Goal: Information Seeking & Learning: Learn about a topic

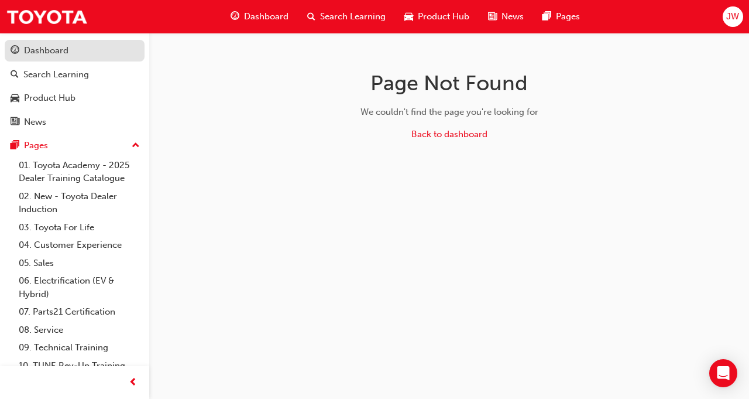
click at [62, 53] on div "Dashboard" at bounding box center [46, 50] width 44 height 13
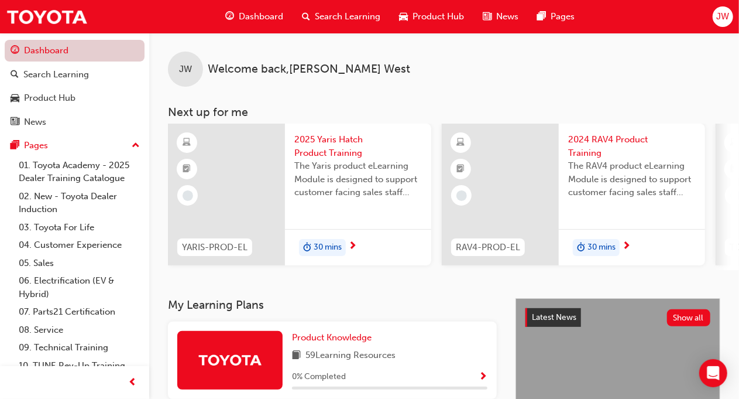
click at [62, 53] on link "Dashboard" at bounding box center [75, 51] width 140 height 22
click at [347, 227] on div "2025 Yaris Hatch Product Training The Yaris product eLearning Module is designe…" at bounding box center [358, 195] width 146 height 142
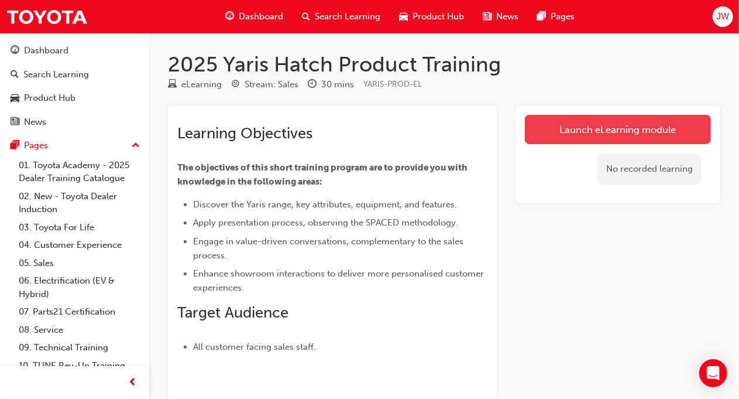
click at [590, 133] on link "Launch eLearning module" at bounding box center [618, 129] width 186 height 29
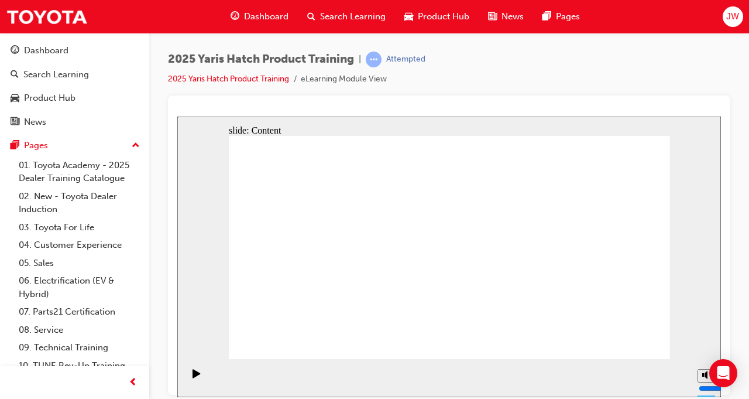
drag, startPoint x: 651, startPoint y: 135, endPoint x: 650, endPoint y: 143, distance: 8.8
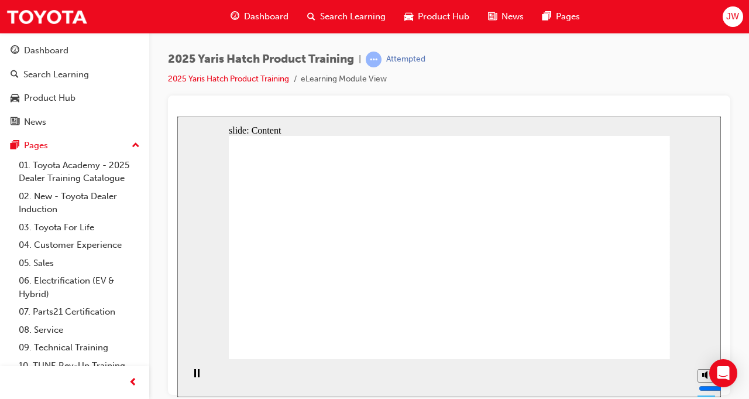
drag, startPoint x: 365, startPoint y: 272, endPoint x: 365, endPoint y: 266, distance: 6.4
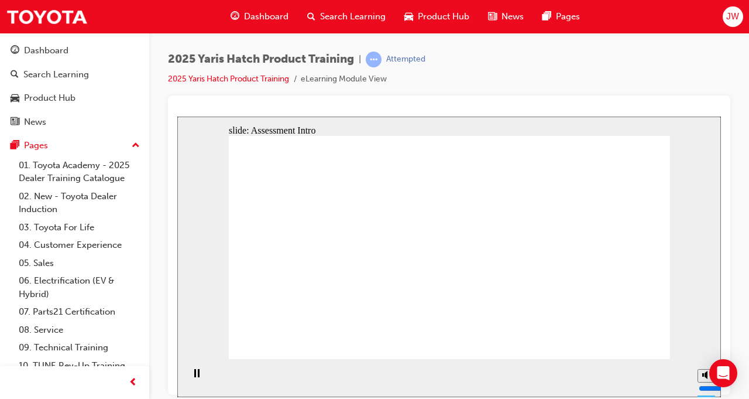
radio input "true"
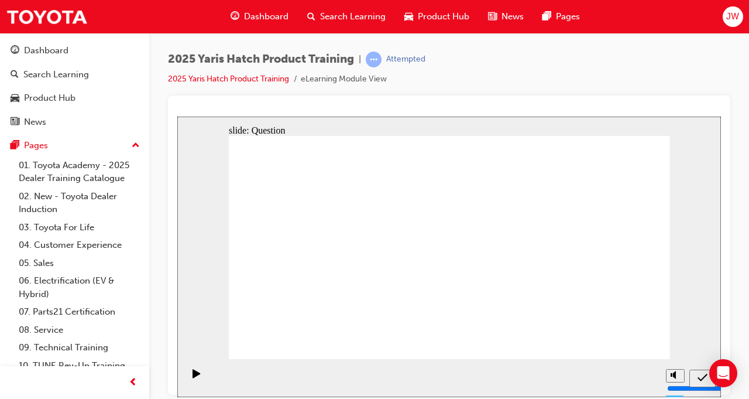
radio input "true"
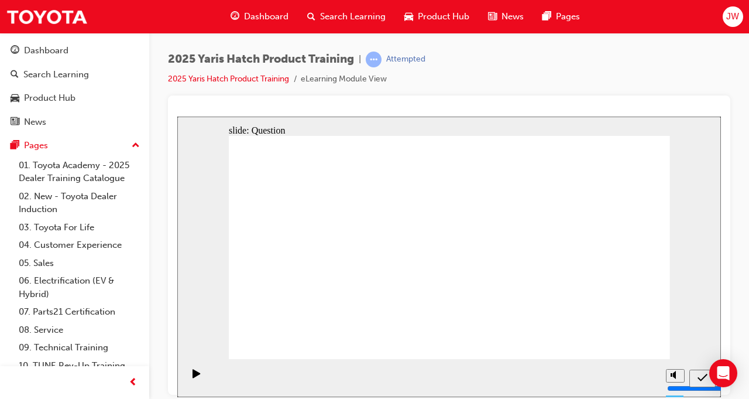
radio input "true"
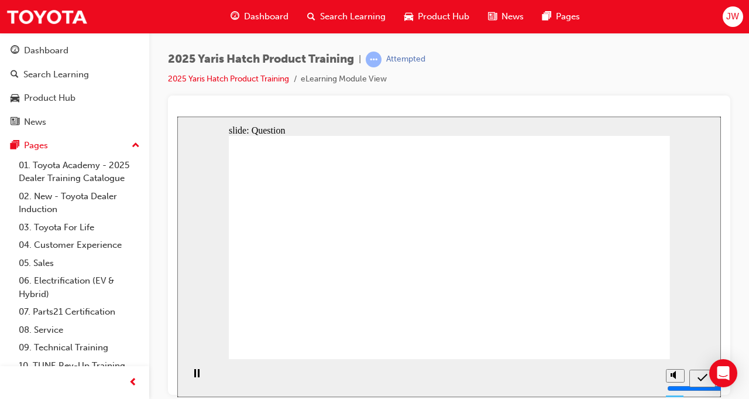
drag, startPoint x: 278, startPoint y: 190, endPoint x: 387, endPoint y: 208, distance: 110.5
radio input "true"
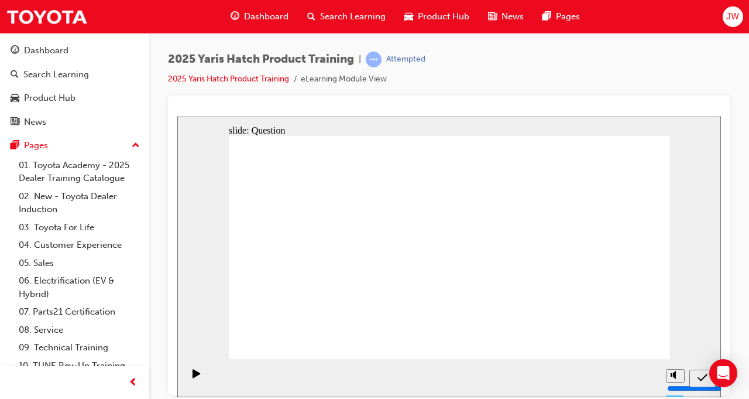
drag, startPoint x: 540, startPoint y: 314, endPoint x: 475, endPoint y: 253, distance: 89.0
drag, startPoint x: 450, startPoint y: 232, endPoint x: 527, endPoint y: 299, distance: 101.7
drag, startPoint x: 605, startPoint y: 226, endPoint x: 447, endPoint y: 297, distance: 173.4
drag, startPoint x: 522, startPoint y: 224, endPoint x: 372, endPoint y: 288, distance: 163.6
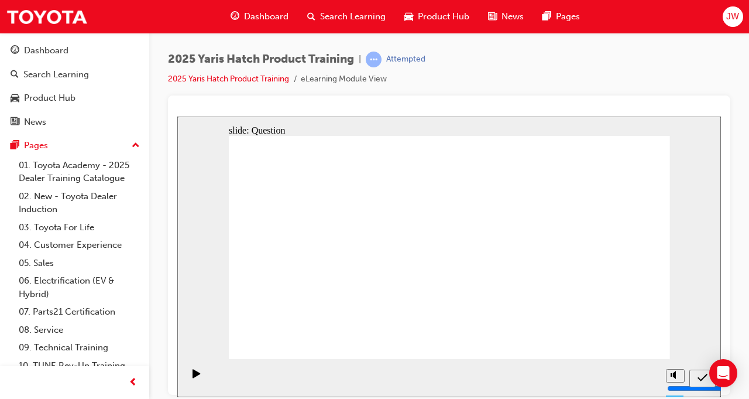
drag, startPoint x: 372, startPoint y: 225, endPoint x: 310, endPoint y: 291, distance: 90.7
drag, startPoint x: 292, startPoint y: 215, endPoint x: 598, endPoint y: 280, distance: 312.9
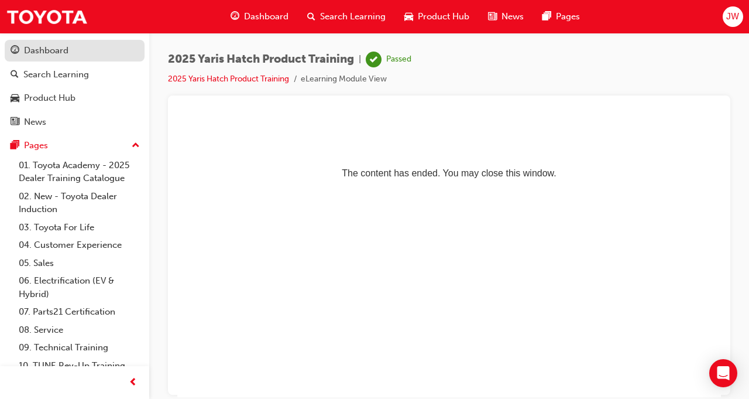
click at [70, 57] on div "Dashboard" at bounding box center [75, 50] width 128 height 15
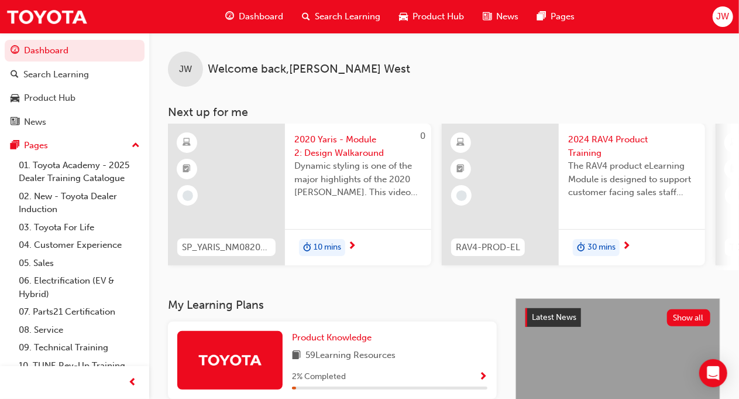
click at [368, 209] on div "2020 Yaris - Module 2: Design Walkaround Dynamic styling is one of the major hi…" at bounding box center [358, 170] width 146 height 92
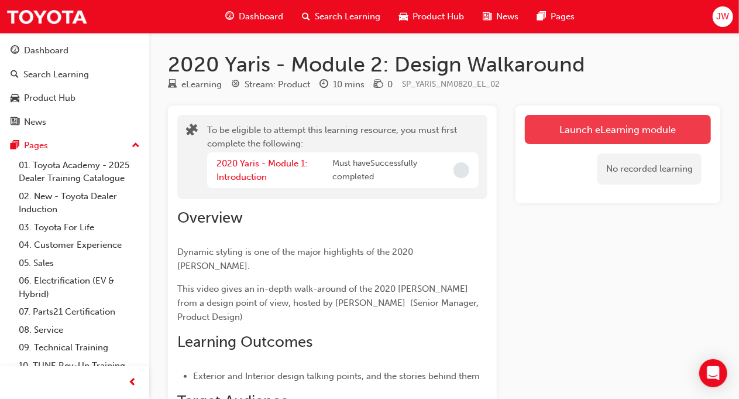
click at [606, 133] on button "Launch eLearning module" at bounding box center [618, 129] width 186 height 29
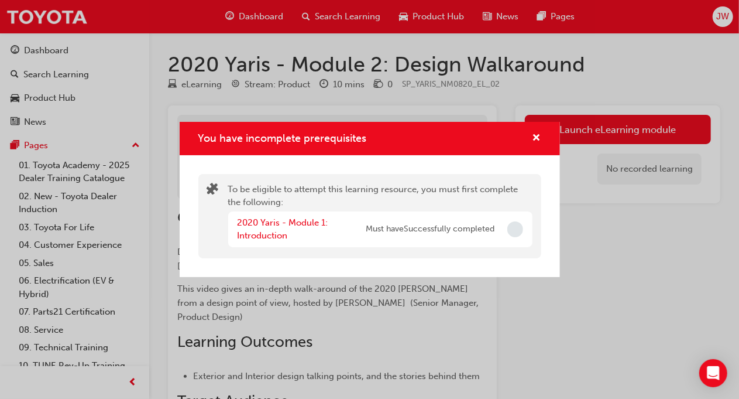
click at [410, 228] on span "Must have Successfully completed" at bounding box center [430, 228] width 129 height 13
click at [274, 225] on link "2020 Yaris - Module 1: Introduction" at bounding box center [283, 229] width 91 height 24
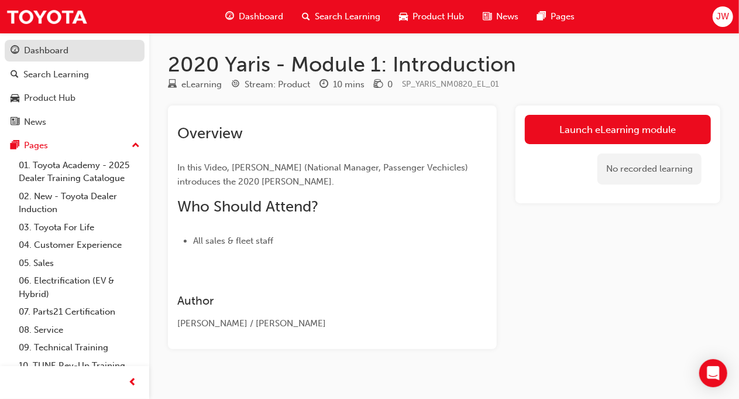
click at [60, 60] on link "Dashboard" at bounding box center [75, 51] width 140 height 22
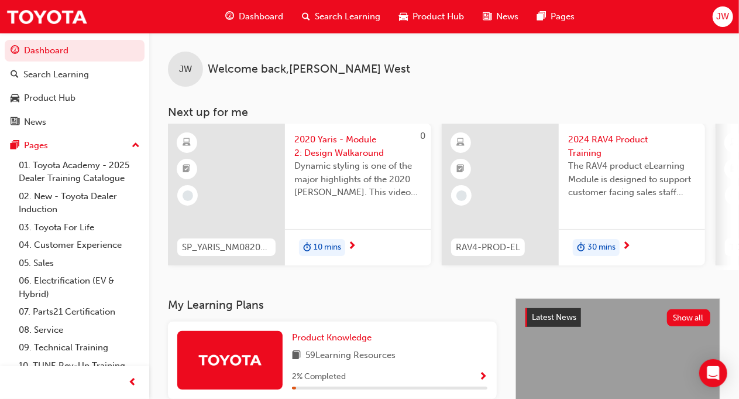
click at [352, 241] on span "next-icon" at bounding box center [352, 246] width 9 height 11
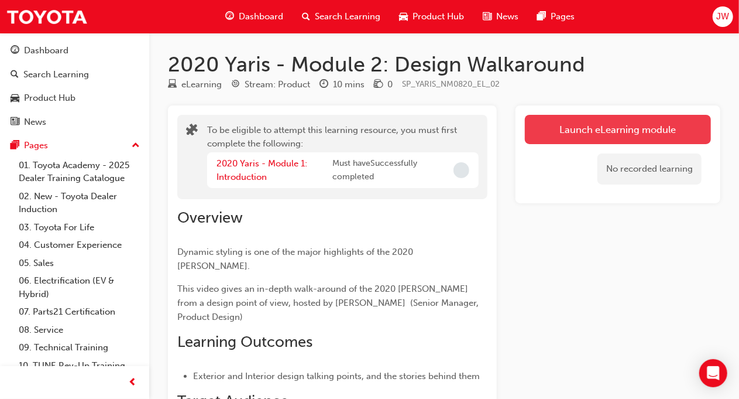
click at [579, 123] on button "Launch eLearning module" at bounding box center [618, 129] width 186 height 29
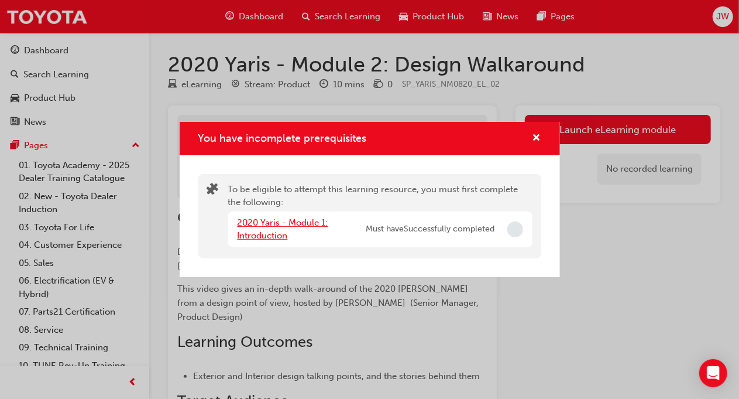
click at [272, 221] on link "2020 Yaris - Module 1: Introduction" at bounding box center [283, 229] width 91 height 24
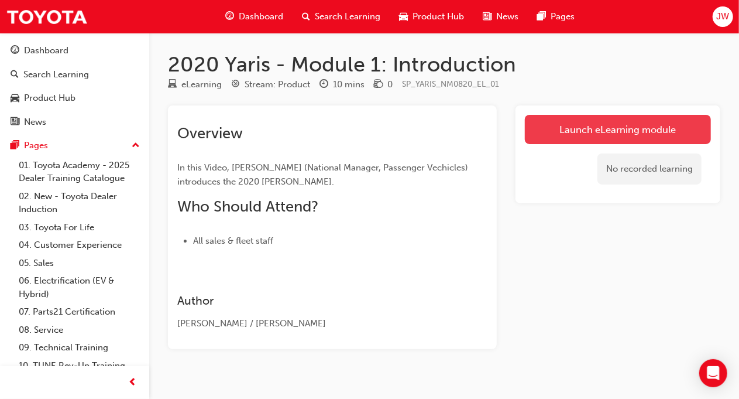
click at [554, 123] on link "Launch eLearning module" at bounding box center [618, 129] width 186 height 29
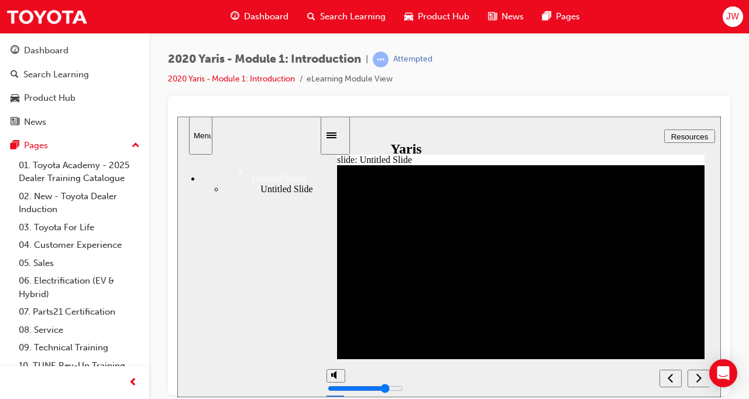
click at [701, 381] on icon "next" at bounding box center [699, 377] width 6 height 11
click at [697, 380] on icon "next" at bounding box center [699, 377] width 6 height 11
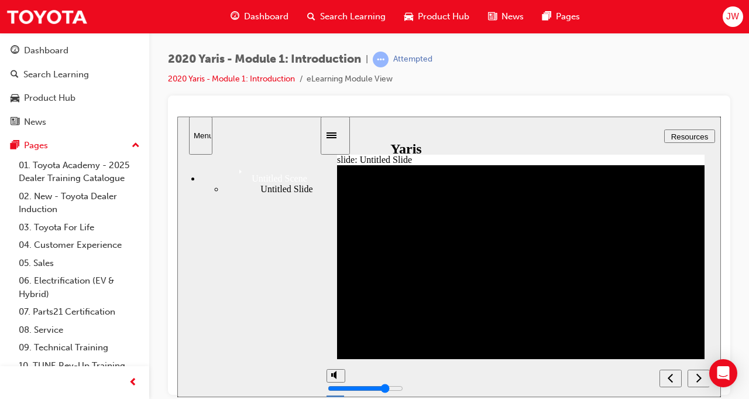
click at [697, 380] on icon "next" at bounding box center [699, 377] width 6 height 11
click at [698, 379] on icon "next" at bounding box center [699, 377] width 6 height 11
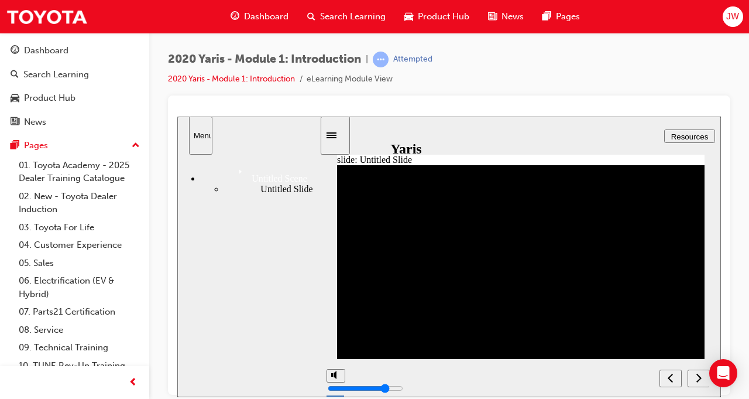
click at [698, 379] on icon "next" at bounding box center [699, 377] width 6 height 11
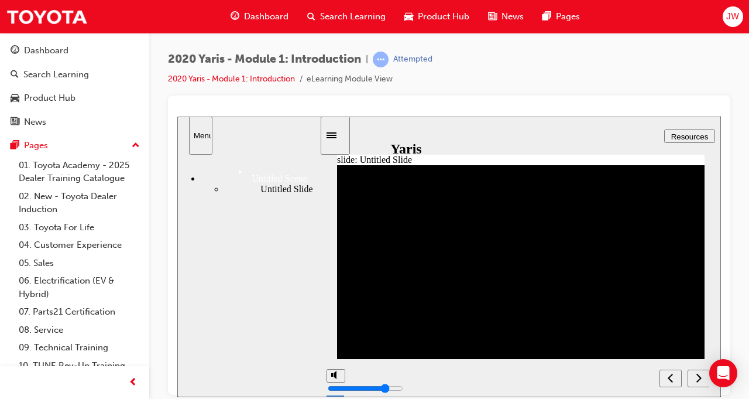
click at [698, 379] on icon "next" at bounding box center [699, 377] width 6 height 11
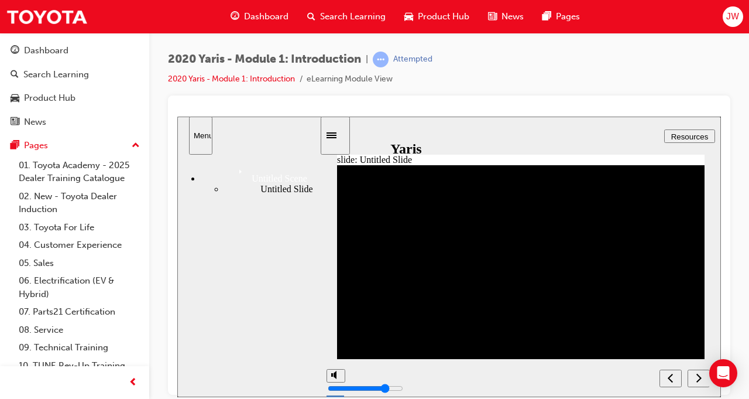
click at [698, 379] on icon "next" at bounding box center [699, 377] width 6 height 11
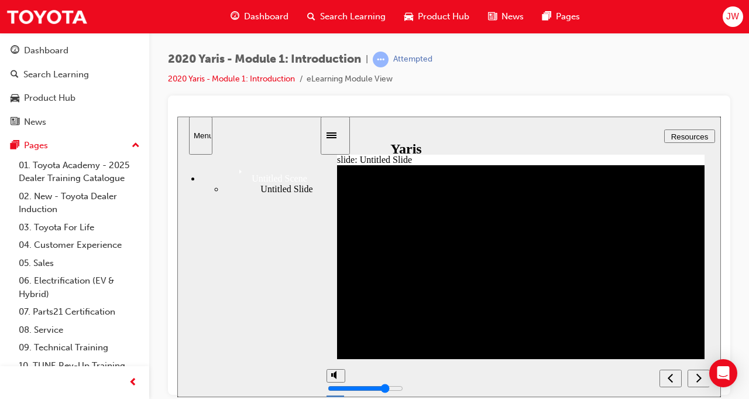
click at [698, 379] on icon "next" at bounding box center [699, 377] width 6 height 11
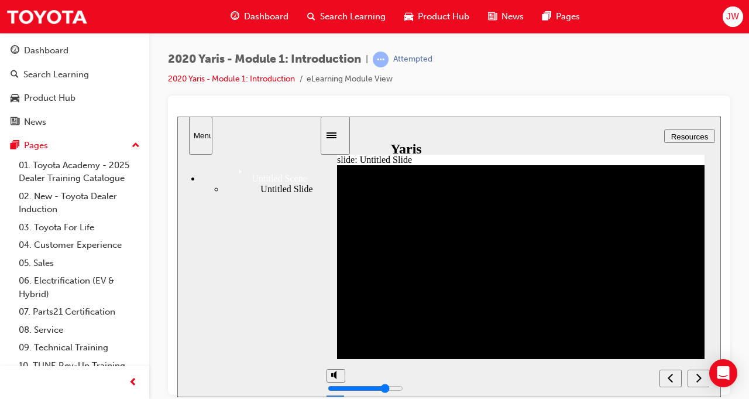
click at [698, 379] on icon "next" at bounding box center [699, 377] width 6 height 11
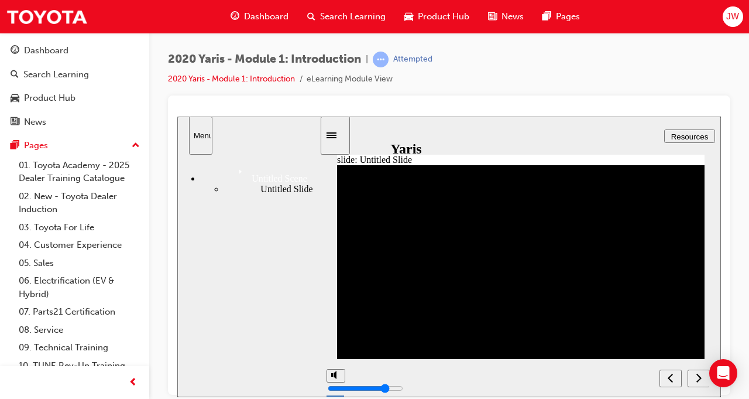
click at [698, 379] on icon "next" at bounding box center [699, 377] width 6 height 11
click at [697, 382] on icon "next" at bounding box center [699, 377] width 6 height 11
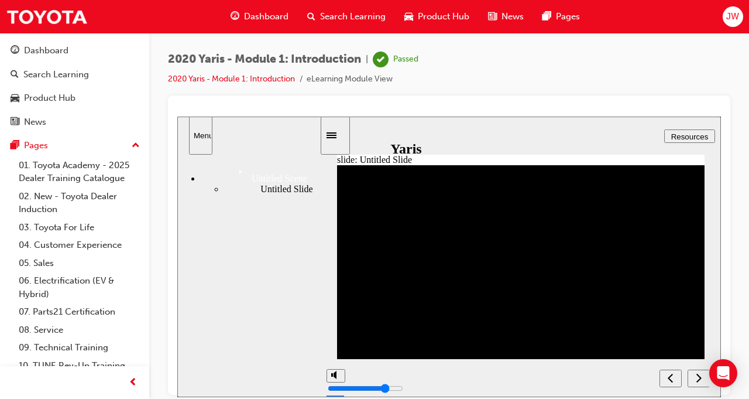
click at [696, 377] on icon "next" at bounding box center [699, 377] width 6 height 11
click at [695, 375] on div "next" at bounding box center [698, 378] width 13 height 12
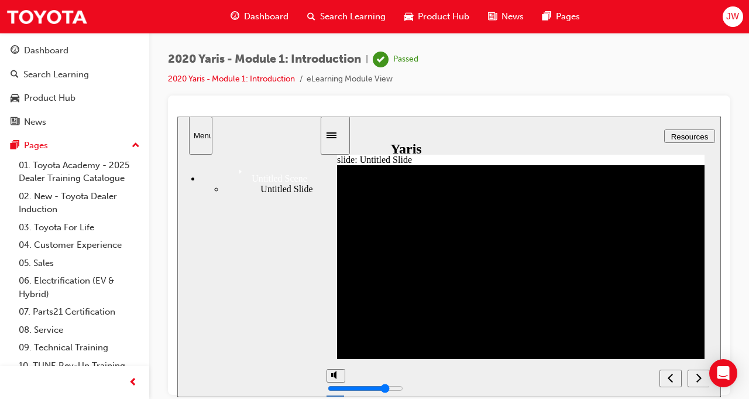
click at [695, 375] on div "next" at bounding box center [698, 378] width 13 height 12
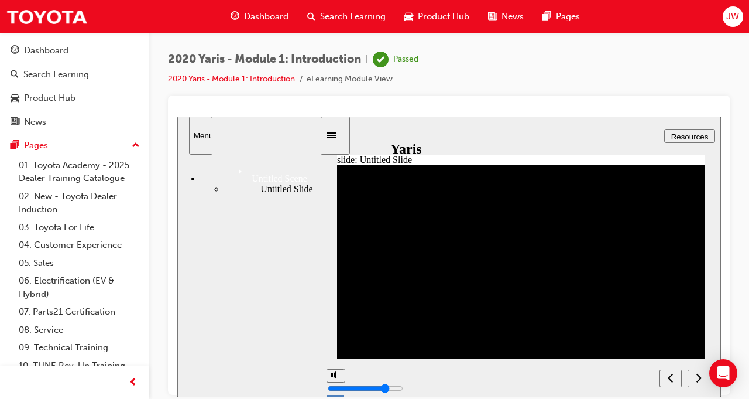
click at [695, 375] on div "next" at bounding box center [698, 378] width 13 height 12
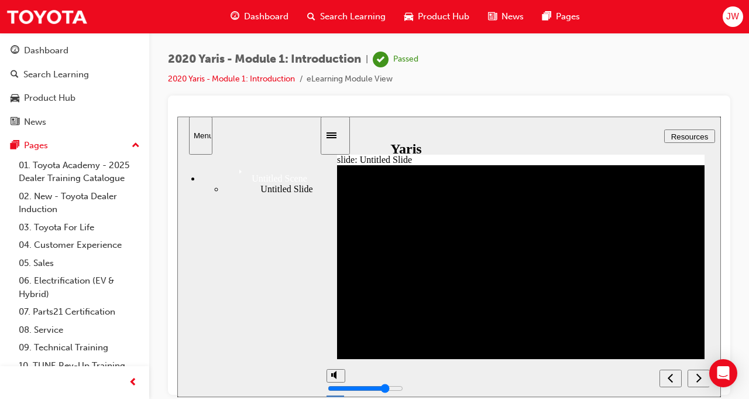
click at [695, 375] on div "next" at bounding box center [698, 378] width 13 height 12
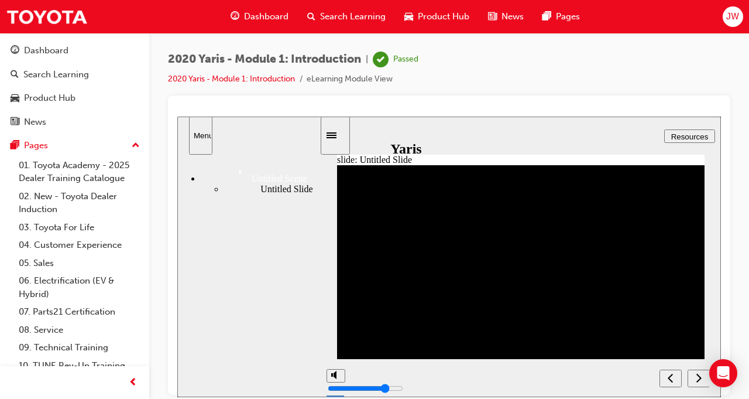
click at [695, 375] on div "next" at bounding box center [698, 378] width 13 height 12
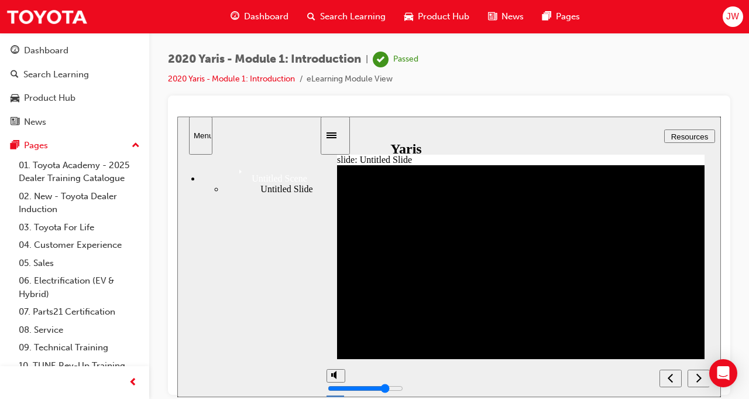
click at [695, 375] on div "next" at bounding box center [698, 378] width 13 height 12
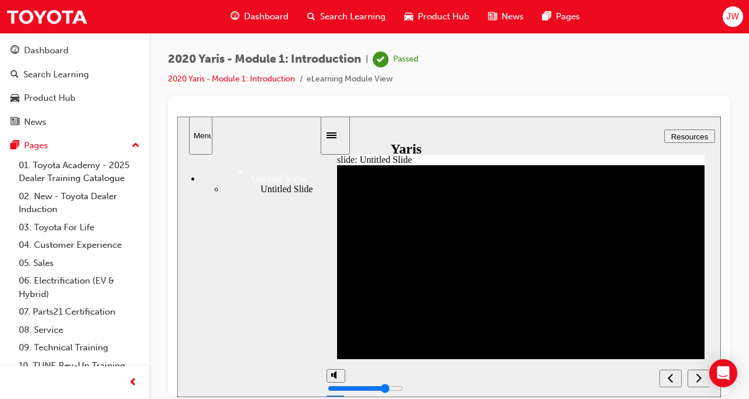
click at [695, 375] on div "next" at bounding box center [698, 378] width 13 height 12
click at [64, 49] on div "Dashboard" at bounding box center [46, 50] width 44 height 13
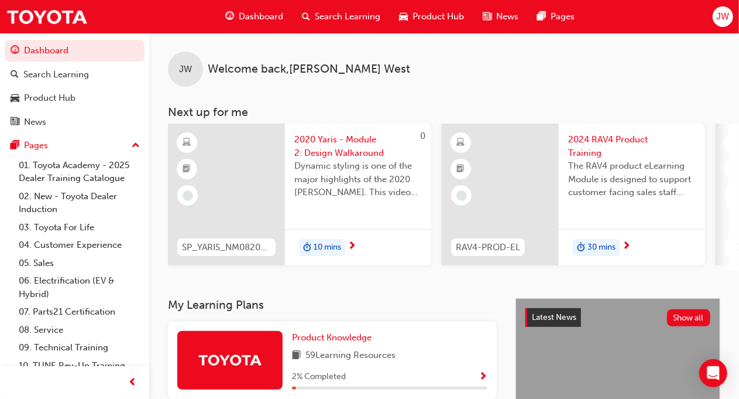
click at [358, 149] on span "2020 Yaris - Module 2: Design Walkaround" at bounding box center [358, 146] width 128 height 26
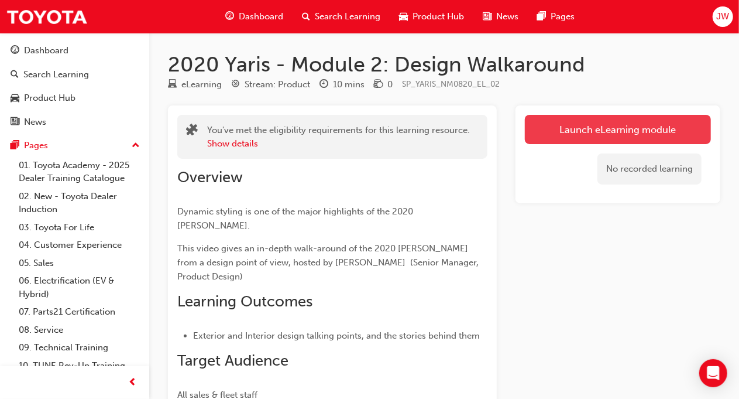
click at [590, 131] on link "Launch eLearning module" at bounding box center [618, 129] width 186 height 29
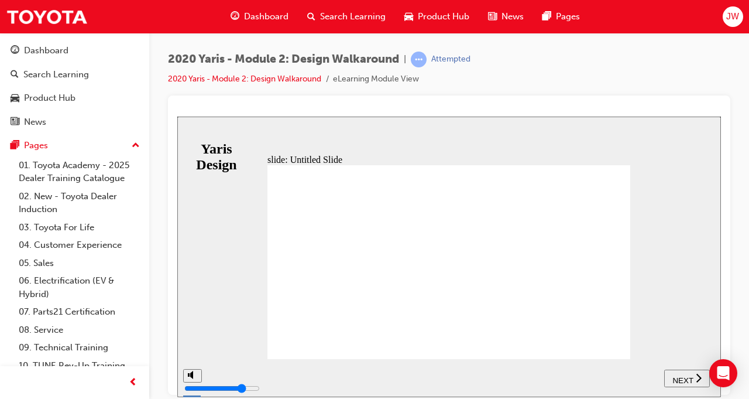
click at [691, 376] on span "NEXT" at bounding box center [683, 379] width 20 height 9
click at [653, 369] on div "playback controls" at bounding box center [461, 369] width 459 height 0
click at [685, 369] on div "playback controls" at bounding box center [461, 369] width 459 height 0
click at [689, 376] on span "NEXT" at bounding box center [688, 379] width 20 height 9
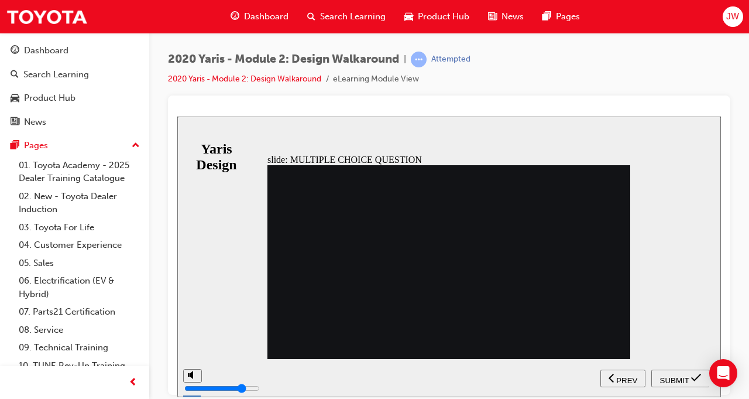
click at [674, 376] on span "SUBMIT" at bounding box center [674, 379] width 29 height 9
radio input "true"
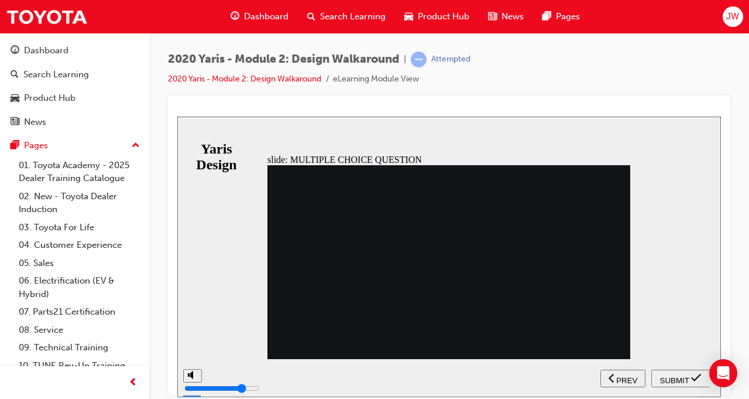
click at [670, 382] on span "SUBMIT" at bounding box center [674, 379] width 29 height 9
drag, startPoint x: 317, startPoint y: 188, endPoint x: 428, endPoint y: 186, distance: 111.8
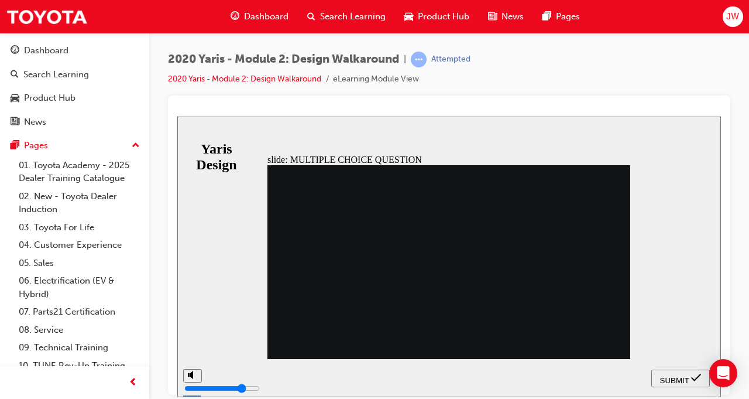
click at [674, 375] on span "SUBMIT" at bounding box center [674, 379] width 29 height 9
radio input "false"
radio input "true"
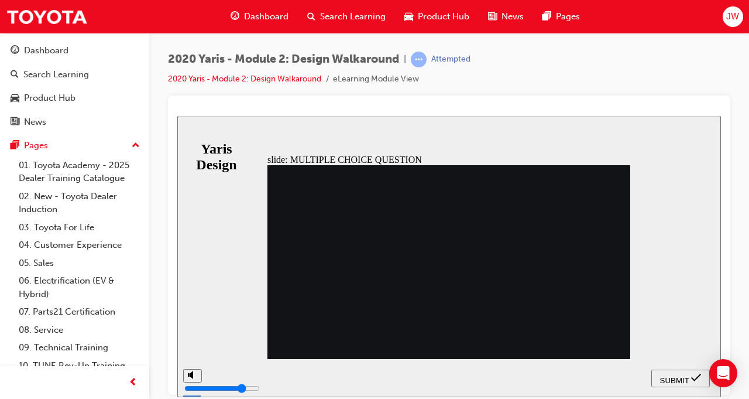
radio input "true"
click at [677, 377] on span "SUBMIT" at bounding box center [674, 379] width 29 height 9
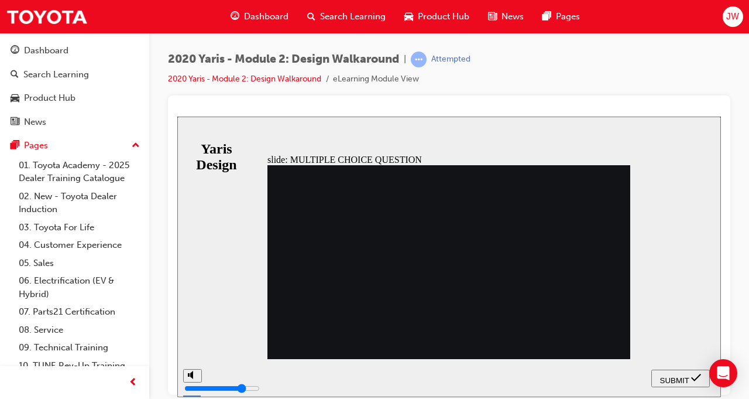
click at [678, 379] on span "SUBMIT" at bounding box center [674, 379] width 29 height 9
radio input "false"
radio input "true"
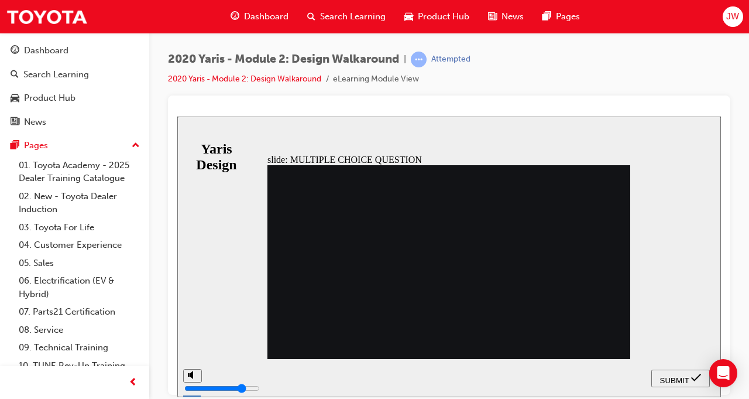
click at [671, 377] on span "SUBMIT" at bounding box center [674, 379] width 29 height 9
drag, startPoint x: 302, startPoint y: 186, endPoint x: 399, endPoint y: 181, distance: 96.7
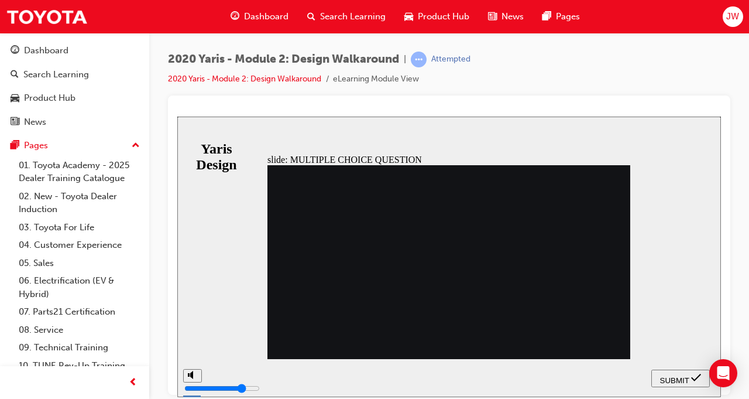
radio input "true"
click at [667, 372] on div "SUBMIT" at bounding box center [680, 378] width 49 height 12
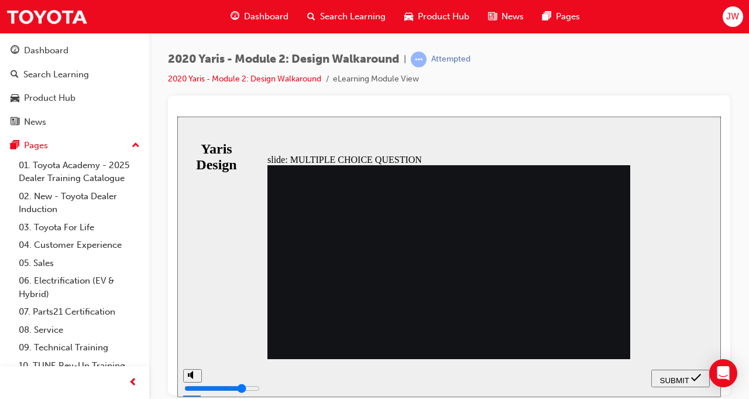
radio input "false"
radio input "true"
click at [674, 375] on span "SUBMIT" at bounding box center [674, 379] width 29 height 9
drag, startPoint x: 321, startPoint y: 187, endPoint x: 502, endPoint y: 193, distance: 181.0
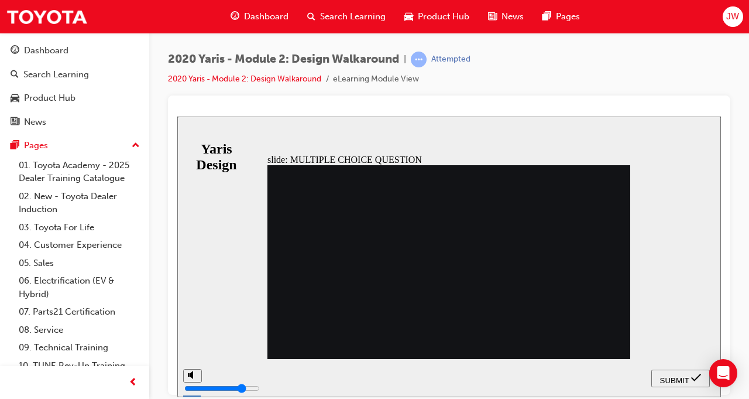
click at [681, 375] on span "SUBMIT" at bounding box center [674, 379] width 29 height 9
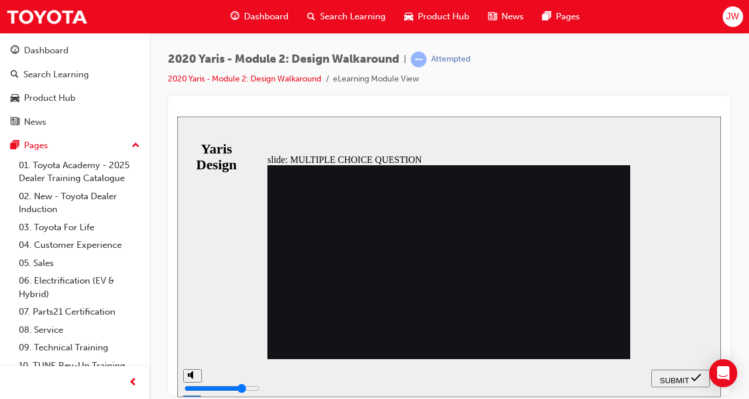
radio input "false"
radio input "true"
click at [679, 375] on span "SUBMIT" at bounding box center [674, 379] width 29 height 9
drag, startPoint x: 310, startPoint y: 183, endPoint x: 445, endPoint y: 183, distance: 134.6
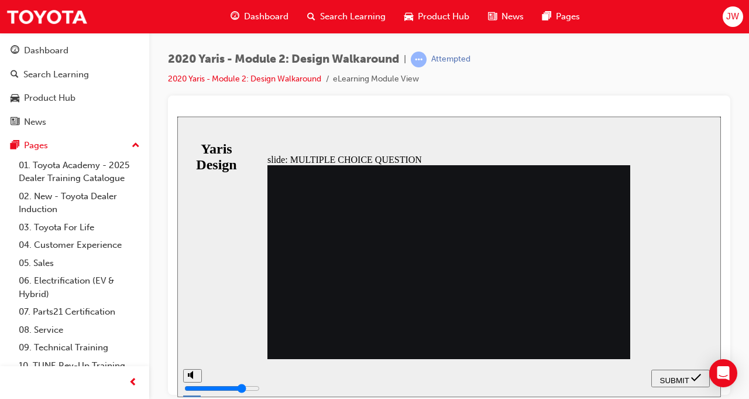
click at [680, 372] on div "SUBMIT" at bounding box center [680, 378] width 49 height 12
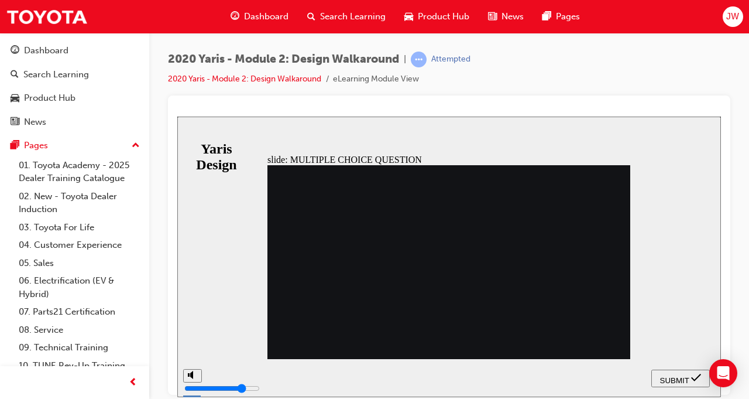
radio input "false"
radio input "true"
click at [673, 379] on span "SUBMIT" at bounding box center [674, 379] width 29 height 9
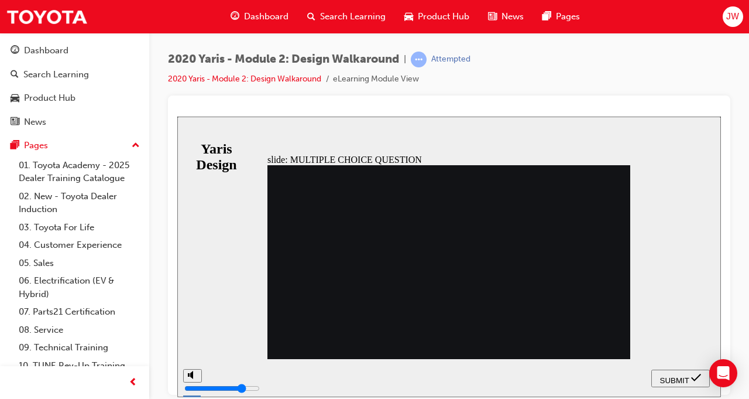
radio input "true"
radio input "false"
radio input "true"
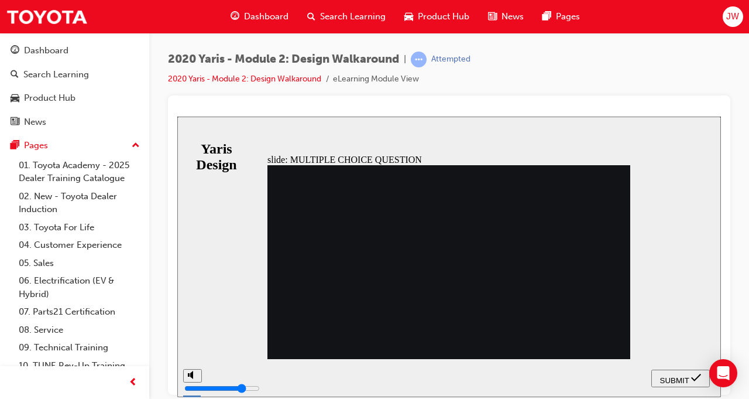
click at [681, 380] on span "SUBMIT" at bounding box center [674, 379] width 29 height 9
radio input "true"
click at [681, 379] on span "SUBMIT" at bounding box center [674, 379] width 29 height 9
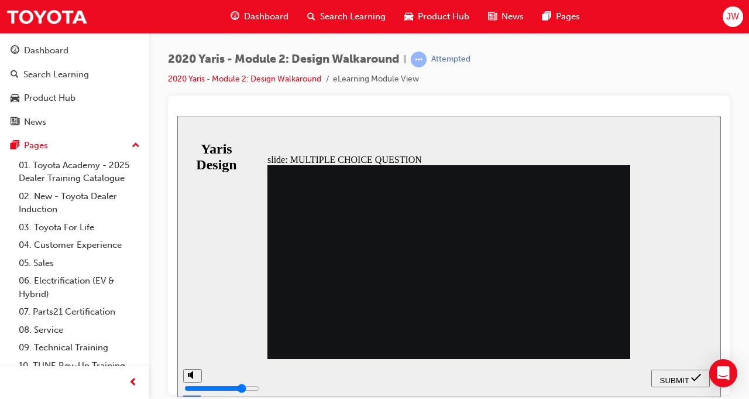
radio input "true"
click at [671, 382] on span "SUBMIT" at bounding box center [674, 379] width 29 height 9
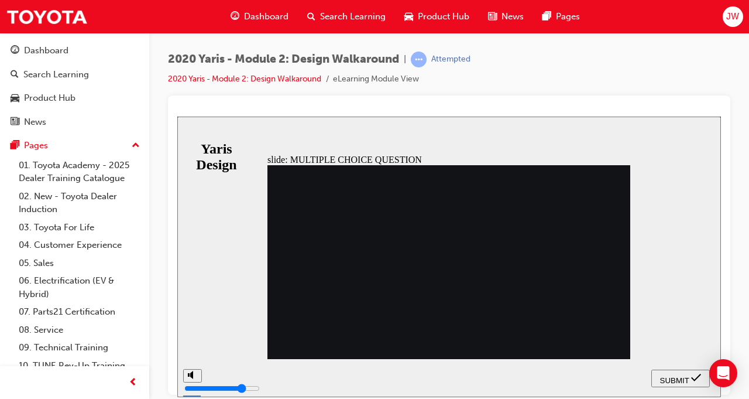
radio input "true"
click at [674, 379] on span "SUBMIT" at bounding box center [674, 379] width 29 height 9
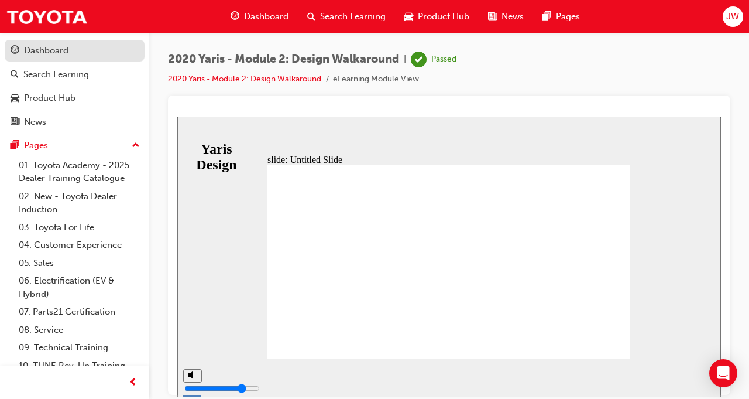
click at [42, 54] on div "Dashboard" at bounding box center [46, 50] width 44 height 13
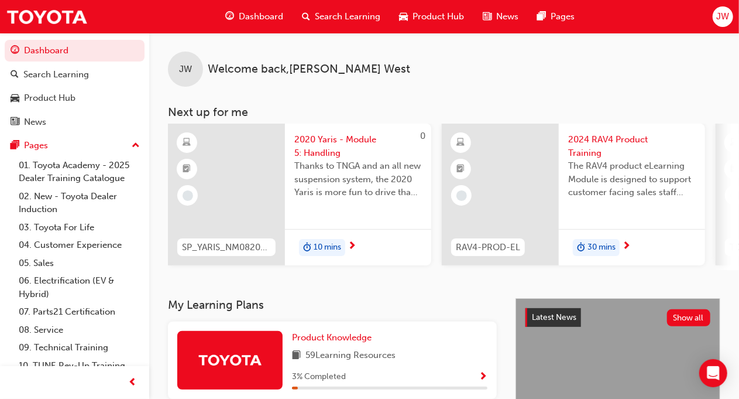
click at [325, 143] on span "2020 Yaris - Module 5: Handling" at bounding box center [358, 146] width 128 height 26
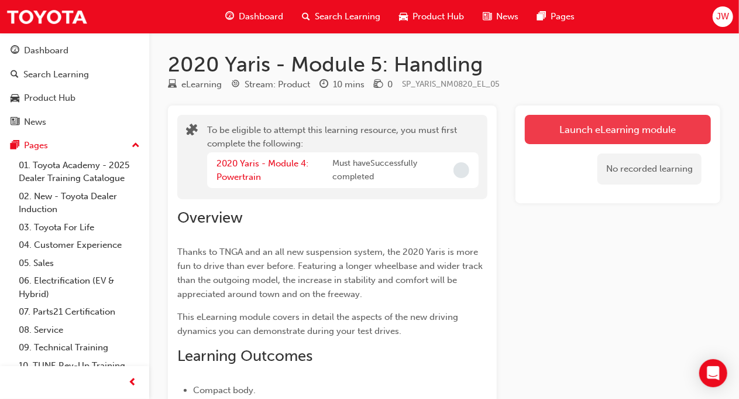
click at [581, 129] on button "Launch eLearning module" at bounding box center [618, 129] width 186 height 29
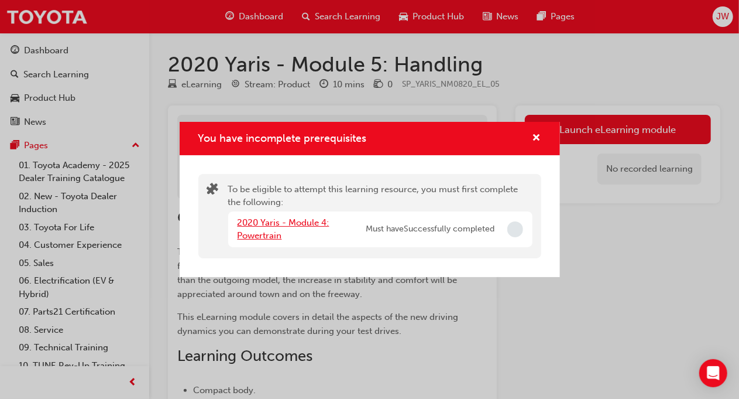
click at [259, 231] on link "2020 Yaris - Module 4: Powertrain" at bounding box center [284, 229] width 92 height 24
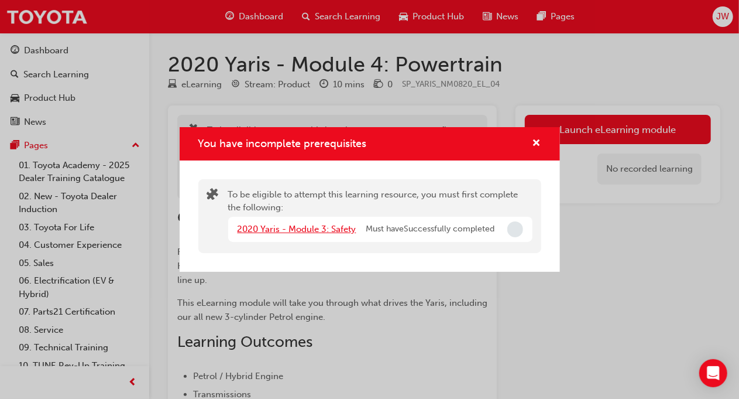
click at [344, 231] on link "2020 Yaris - Module 3: Safety" at bounding box center [297, 229] width 119 height 11
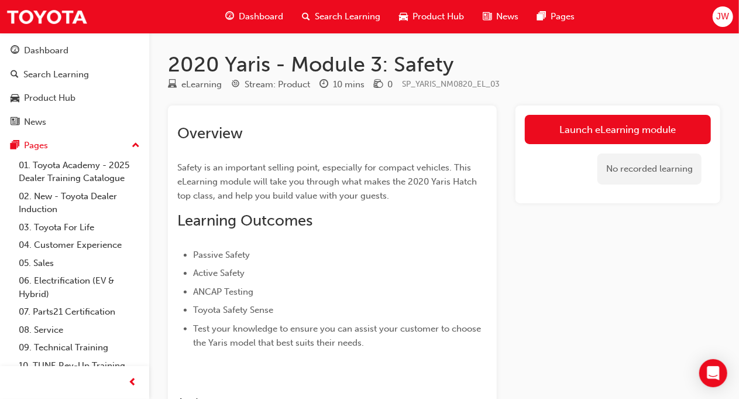
click at [597, 111] on div "Launch eLearning module No recorded learning" at bounding box center [618, 154] width 205 height 98
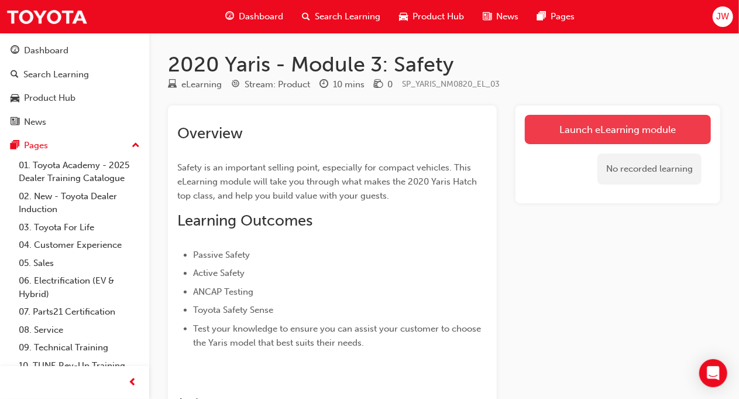
click at [586, 122] on link "Launch eLearning module" at bounding box center [618, 129] width 186 height 29
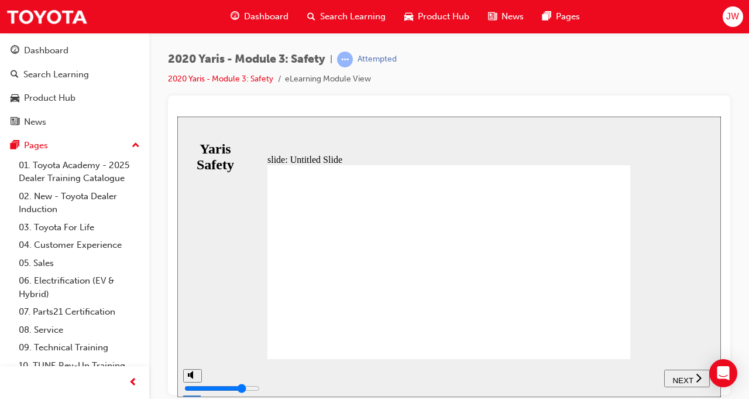
click at [681, 375] on span "NEXT" at bounding box center [683, 379] width 20 height 9
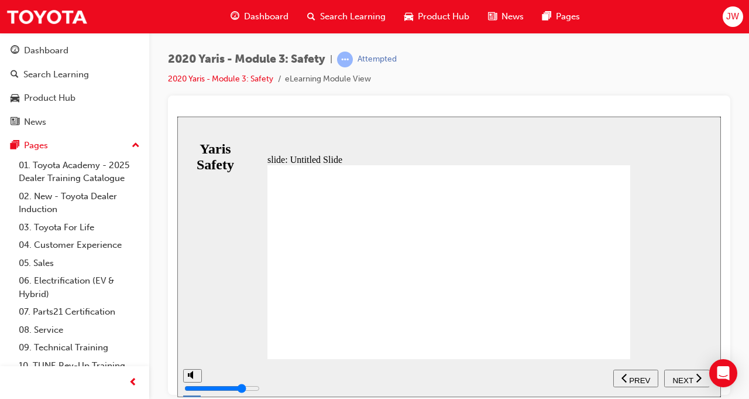
click at [681, 375] on span "NEXT" at bounding box center [683, 379] width 20 height 9
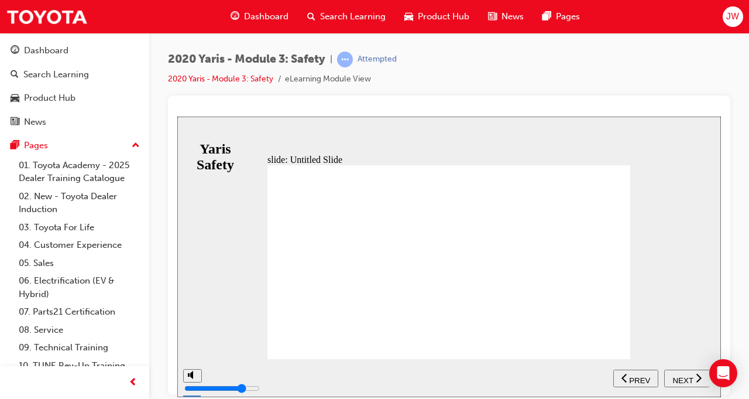
click at [681, 375] on span "NEXT" at bounding box center [683, 379] width 20 height 9
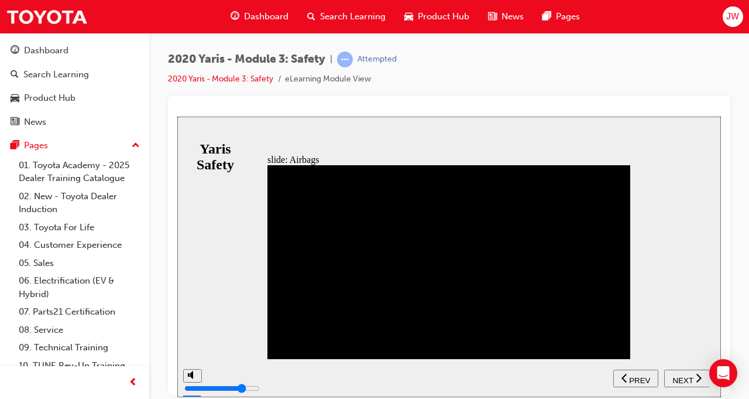
click at [681, 375] on span "NEXT" at bounding box center [683, 379] width 20 height 9
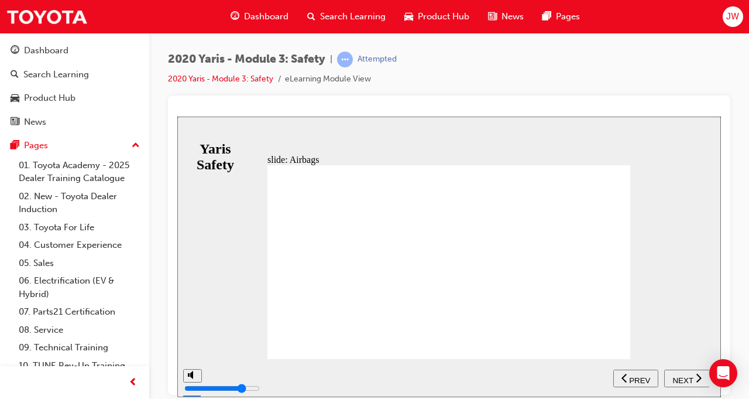
click at [681, 375] on span "NEXT" at bounding box center [683, 379] width 20 height 9
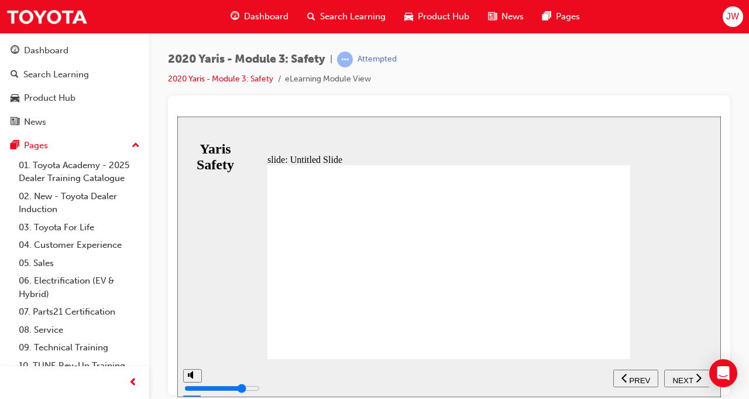
click at [681, 375] on span "NEXT" at bounding box center [683, 379] width 20 height 9
click at [681, 375] on nav "SUBMIT NEXT PREV" at bounding box center [661, 377] width 96 height 38
click at [681, 375] on div "PREV" at bounding box center [688, 378] width 36 height 12
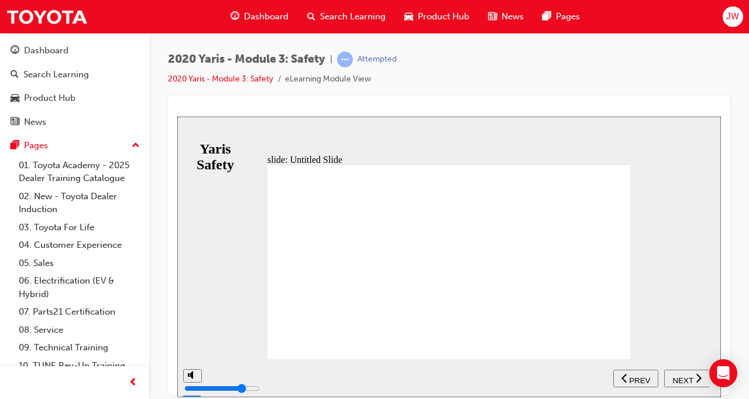
click at [681, 375] on span "NEXT" at bounding box center [683, 379] width 20 height 9
click at [681, 375] on div "PREV" at bounding box center [688, 378] width 36 height 12
click at [681, 375] on span "NEXT" at bounding box center [683, 379] width 20 height 9
click at [654, 375] on div "PREV" at bounding box center [636, 378] width 36 height 12
click at [681, 375] on span "NEXT" at bounding box center [683, 379] width 20 height 9
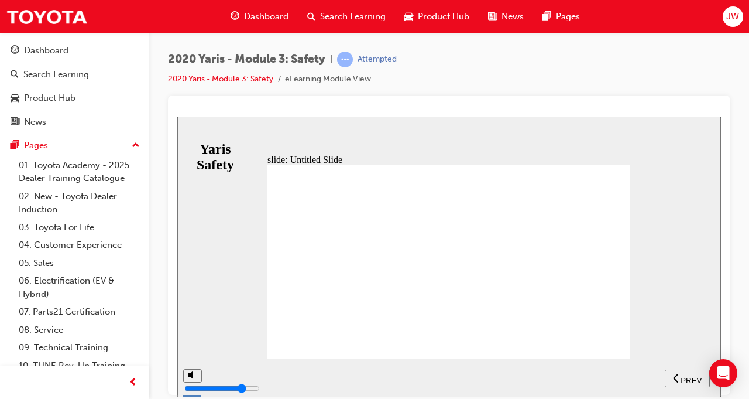
click at [681, 375] on div "PREV" at bounding box center [688, 378] width 36 height 12
click at [681, 375] on span "NEXT" at bounding box center [683, 379] width 20 height 9
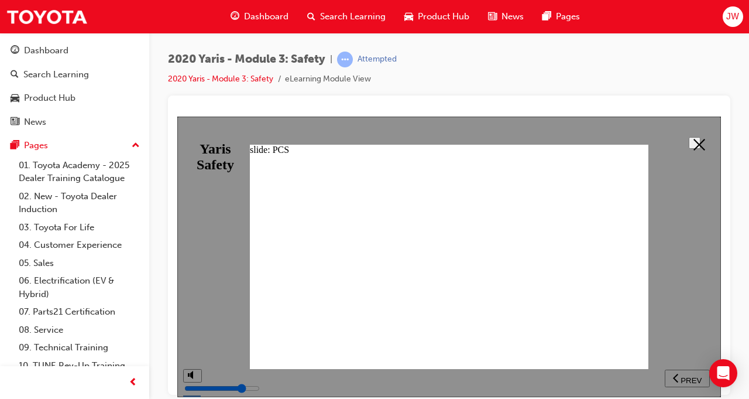
click at [694, 143] on icon at bounding box center [700, 144] width 12 height 12
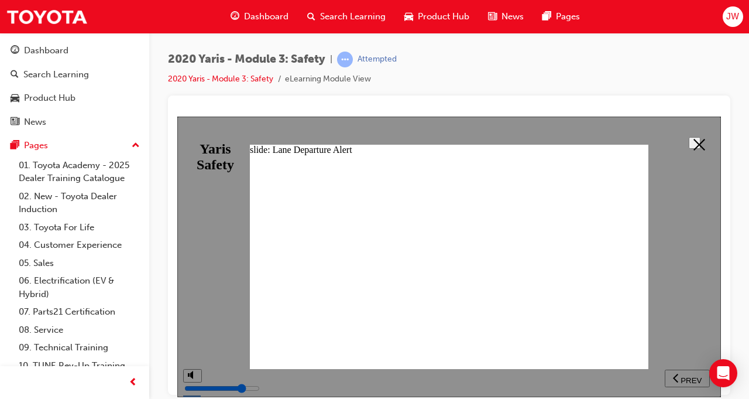
click at [712, 127] on div at bounding box center [449, 256] width 544 height 280
click at [711, 128] on div at bounding box center [449, 256] width 544 height 280
click at [697, 139] on polygon at bounding box center [700, 144] width 12 height 12
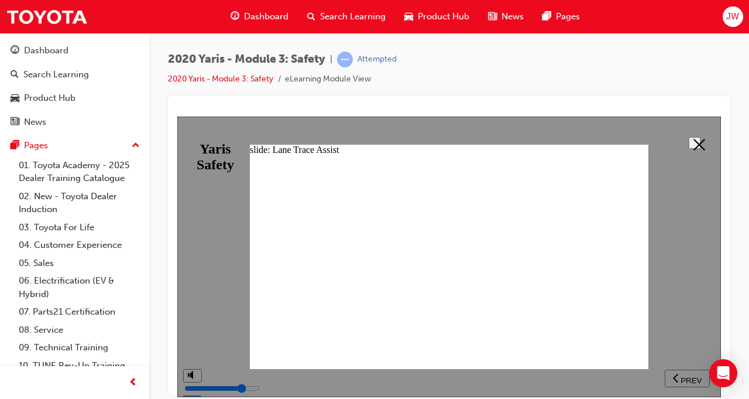
click at [701, 136] on button at bounding box center [695, 142] width 12 height 12
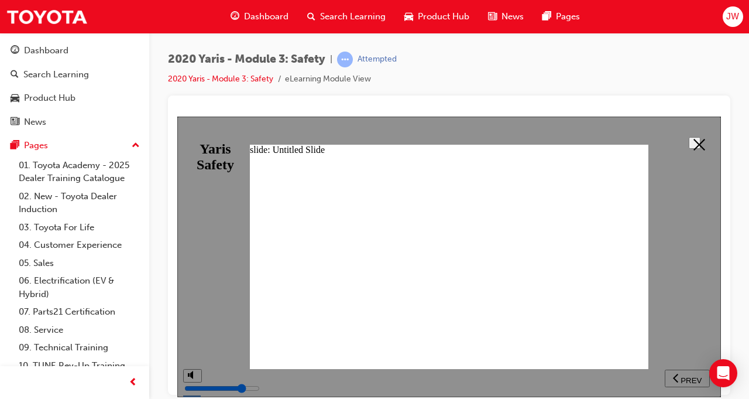
click at [714, 139] on div at bounding box center [449, 256] width 544 height 280
click at [701, 142] on button at bounding box center [695, 142] width 12 height 12
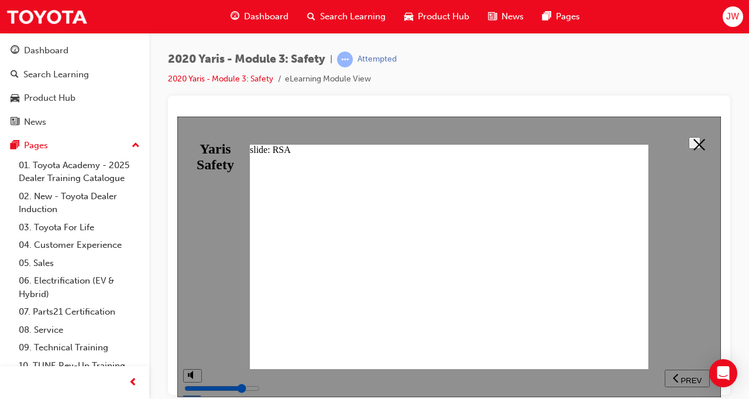
click at [695, 138] on icon at bounding box center [700, 144] width 12 height 12
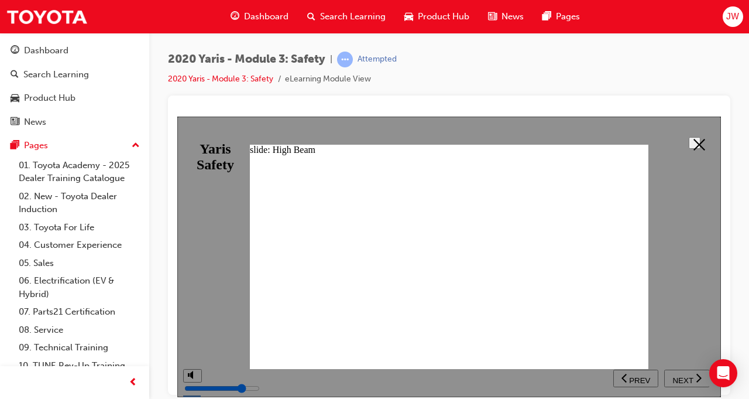
click at [701, 148] on button at bounding box center [695, 142] width 12 height 12
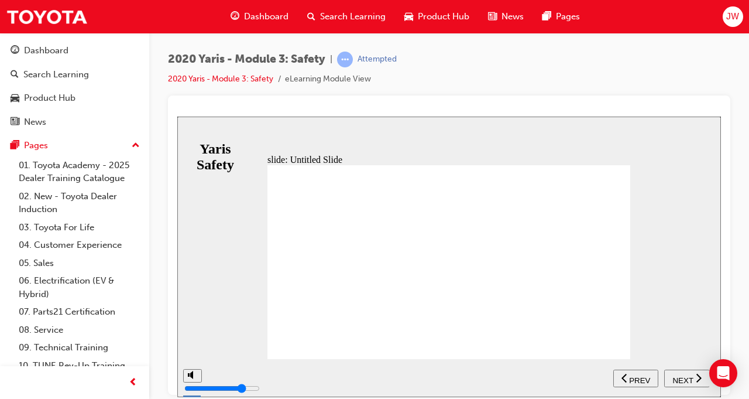
click at [681, 378] on span "NEXT" at bounding box center [683, 379] width 20 height 9
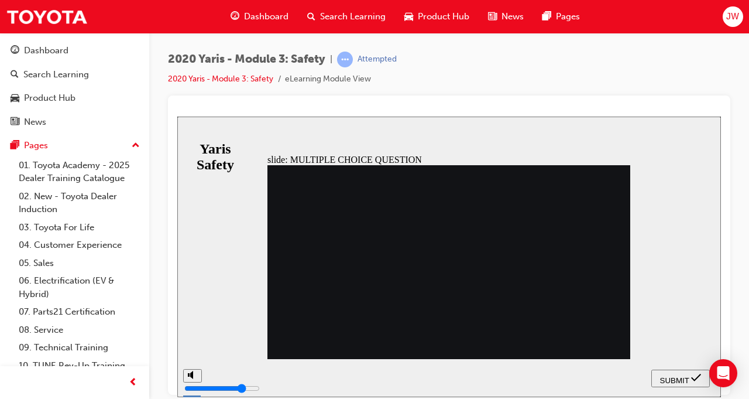
radio input "true"
click at [678, 382] on span "SUBMIT" at bounding box center [674, 379] width 29 height 9
drag, startPoint x: 334, startPoint y: 206, endPoint x: 437, endPoint y: 208, distance: 103.6
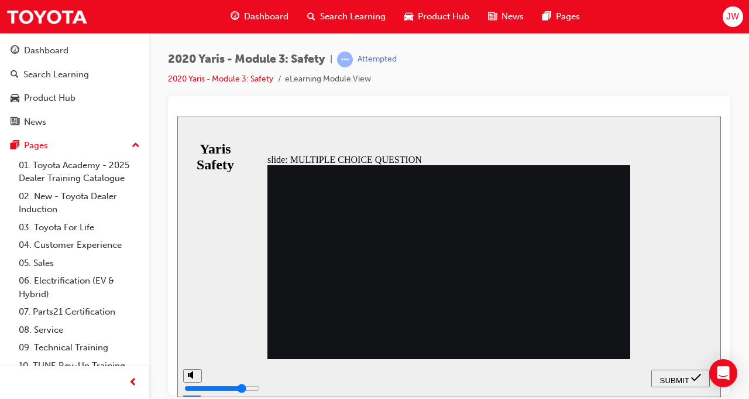
drag, startPoint x: 391, startPoint y: 203, endPoint x: 502, endPoint y: 214, distance: 111.8
radio input "true"
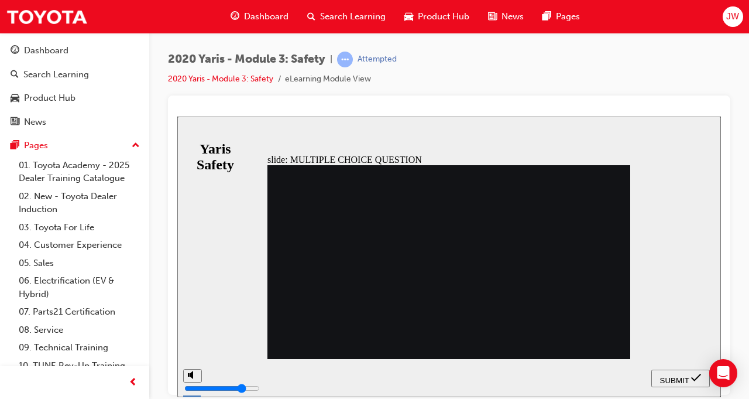
click at [670, 375] on span "SUBMIT" at bounding box center [674, 379] width 29 height 9
drag, startPoint x: 314, startPoint y: 208, endPoint x: 433, endPoint y: 211, distance: 119.4
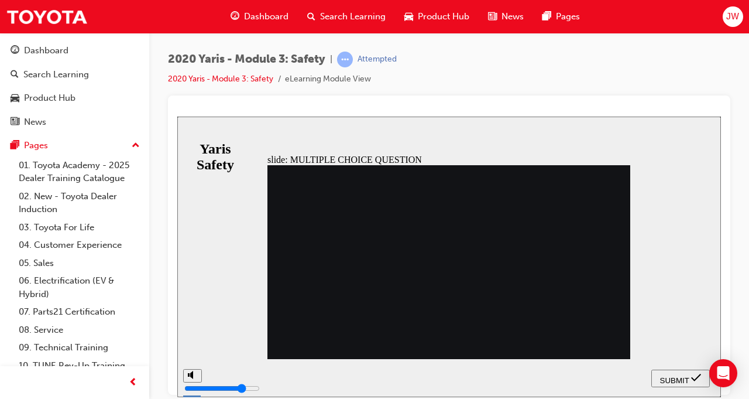
radio input "true"
click at [676, 376] on span "SUBMIT" at bounding box center [674, 379] width 29 height 9
radio input "true"
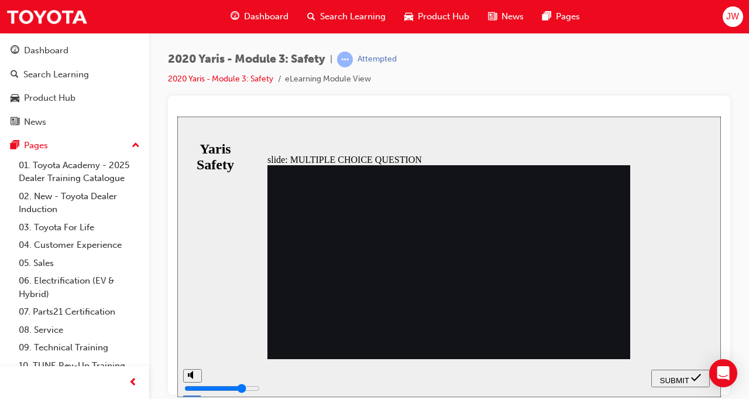
click at [685, 376] on span "SUBMIT" at bounding box center [674, 379] width 29 height 9
radio input "true"
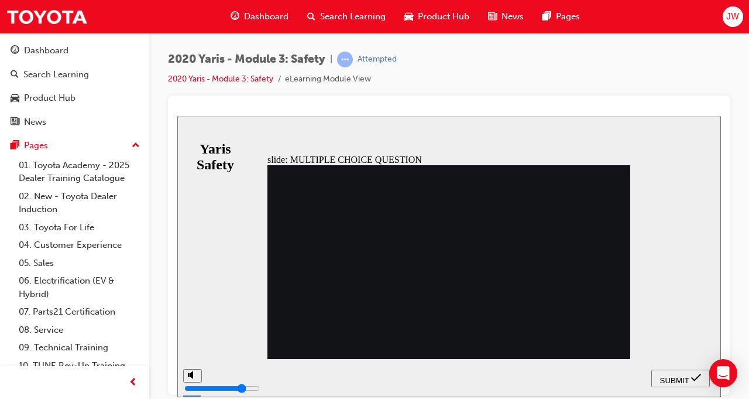
click at [661, 375] on span "SUBMIT" at bounding box center [674, 379] width 29 height 9
radio input "true"
click at [674, 375] on span "SUBMIT" at bounding box center [674, 379] width 29 height 9
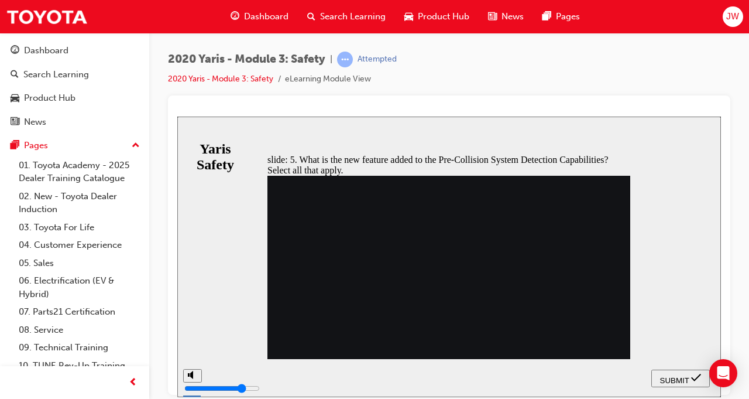
drag, startPoint x: 365, startPoint y: 206, endPoint x: 521, endPoint y: 213, distance: 155.9
checkbox input "true"
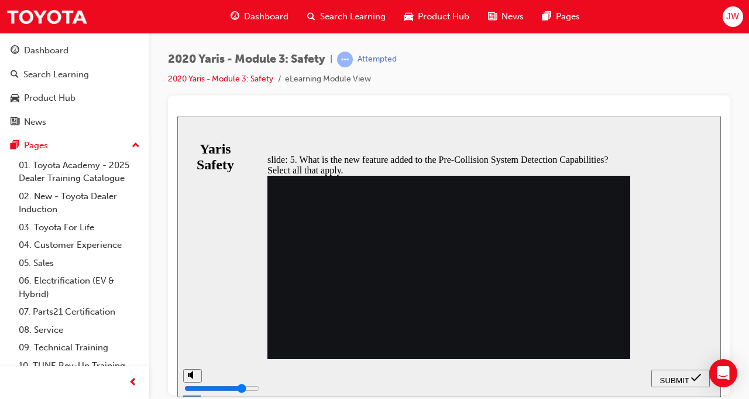
checkbox input "true"
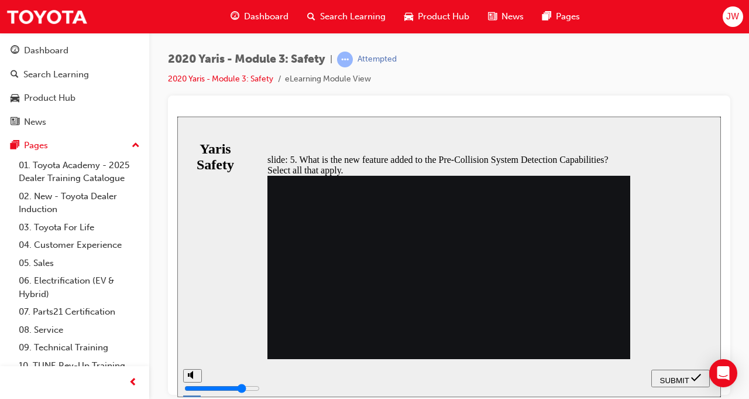
click at [688, 369] on button "SUBMIT" at bounding box center [680, 378] width 59 height 18
checkbox input "false"
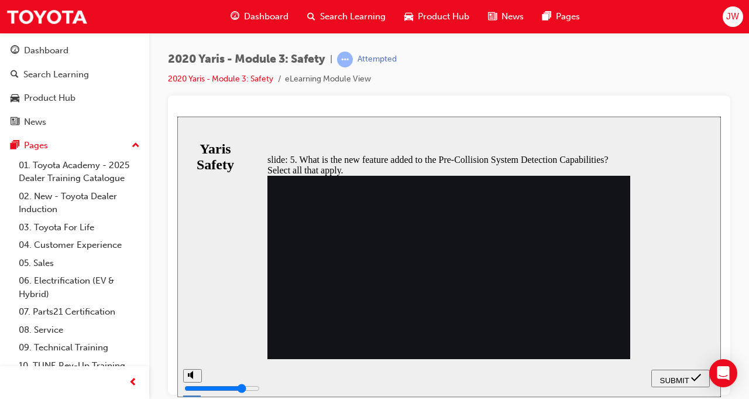
click at [668, 379] on span "SUBMIT" at bounding box center [674, 379] width 29 height 9
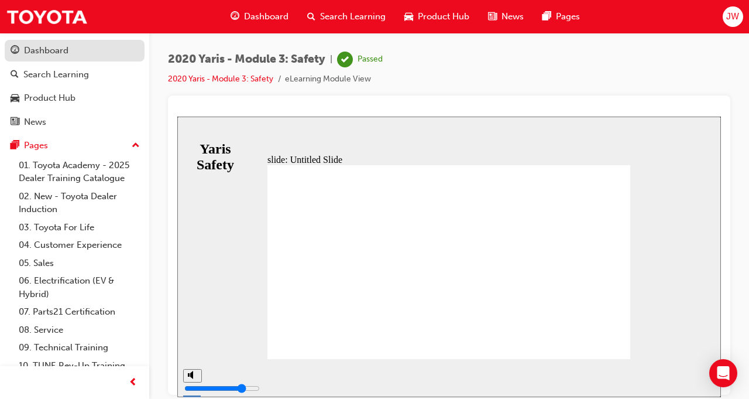
click at [66, 50] on div "Dashboard" at bounding box center [46, 50] width 44 height 13
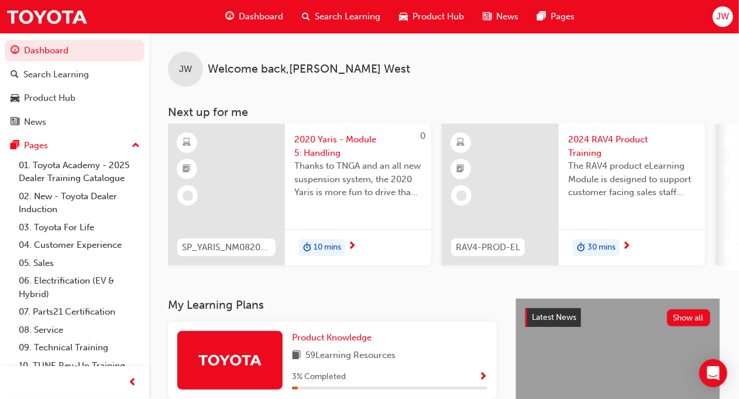
click at [325, 146] on span "2020 Yaris - Module 5: Handling" at bounding box center [358, 146] width 128 height 26
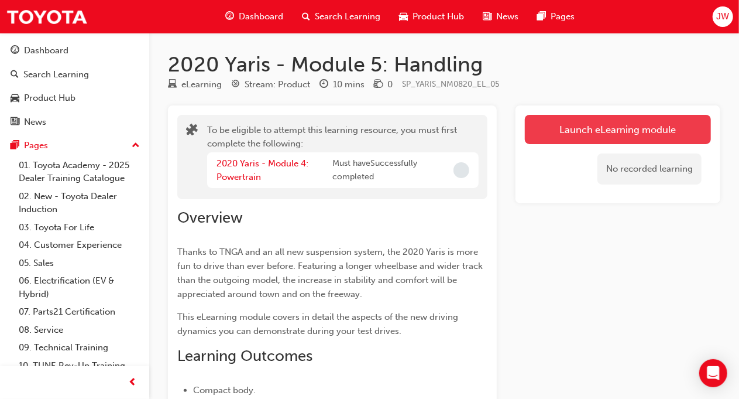
click at [651, 124] on button "Launch eLearning module" at bounding box center [618, 129] width 186 height 29
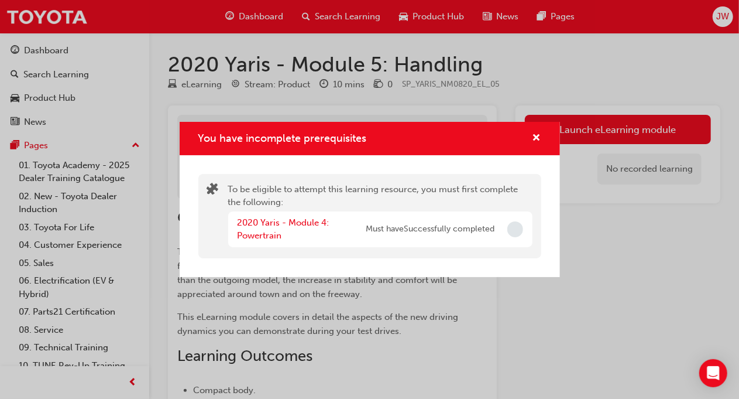
click at [253, 229] on div "2020 Yaris - Module 4: Powertrain" at bounding box center [302, 229] width 129 height 26
click at [267, 237] on link "2020 Yaris - Module 4: Powertrain" at bounding box center [284, 229] width 92 height 24
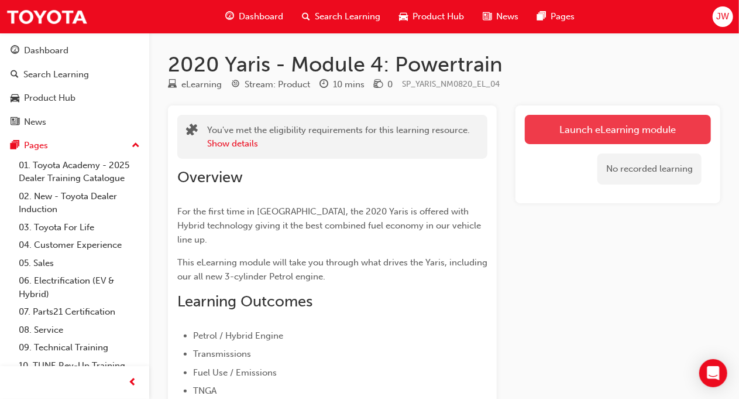
click at [578, 124] on link "Launch eLearning module" at bounding box center [618, 129] width 186 height 29
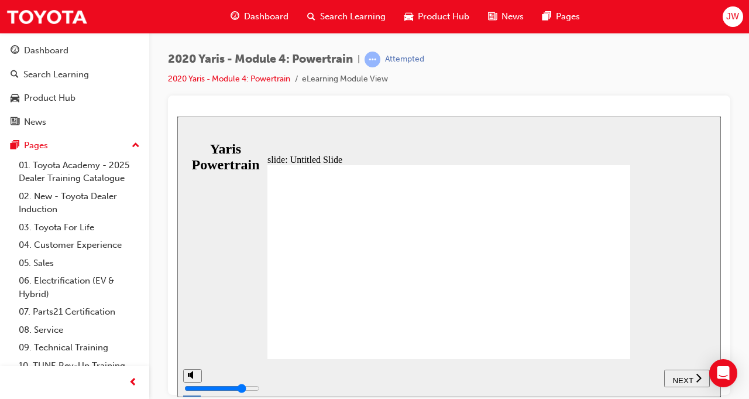
click at [682, 376] on span "NEXT" at bounding box center [683, 379] width 20 height 9
click at [682, 376] on span "NEXT" at bounding box center [688, 379] width 20 height 9
click at [682, 376] on span "NEXT" at bounding box center [683, 379] width 20 height 9
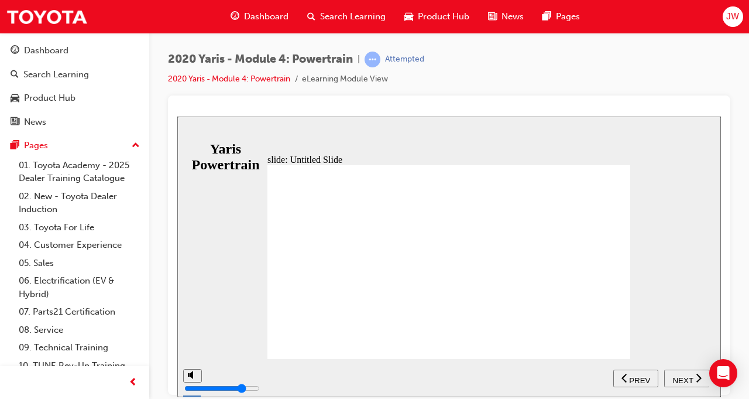
click at [682, 376] on span "NEXT" at bounding box center [683, 379] width 20 height 9
click at [682, 376] on span "NEXT" at bounding box center [688, 379] width 20 height 9
click at [682, 376] on span "NEXT" at bounding box center [683, 379] width 20 height 9
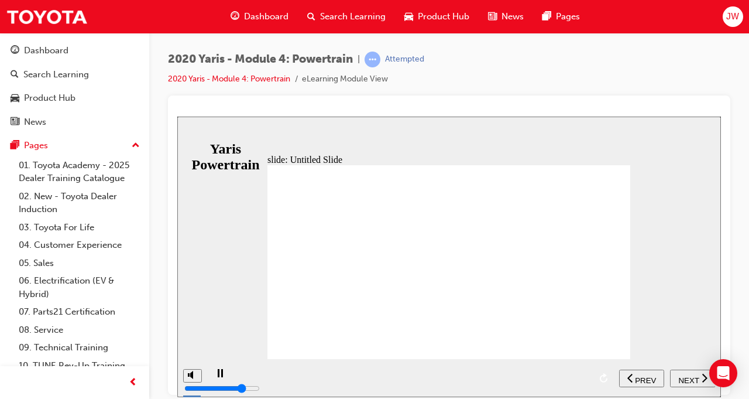
click at [682, 376] on span "NEXT" at bounding box center [688, 379] width 20 height 9
click at [682, 376] on span "NEXT" at bounding box center [683, 379] width 20 height 9
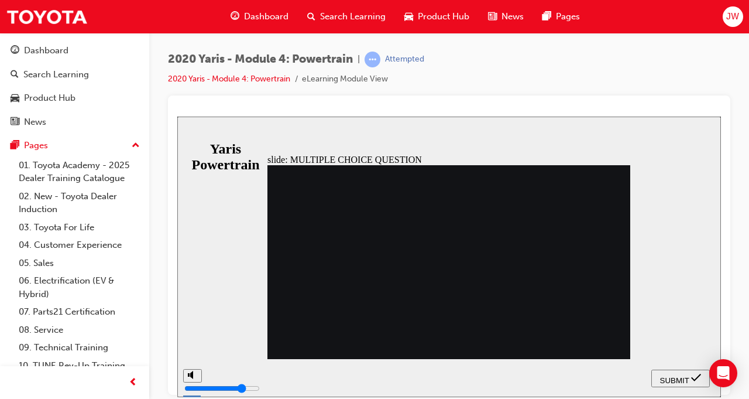
click at [682, 376] on span "SUBMIT" at bounding box center [674, 379] width 29 height 9
radio input "false"
radio input "true"
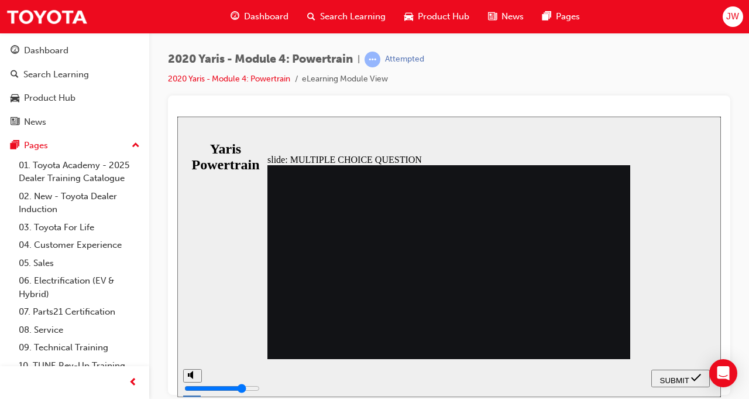
click at [682, 375] on span "SUBMIT" at bounding box center [674, 379] width 29 height 9
radio input "true"
click at [664, 371] on button "SUBMIT" at bounding box center [680, 378] width 59 height 18
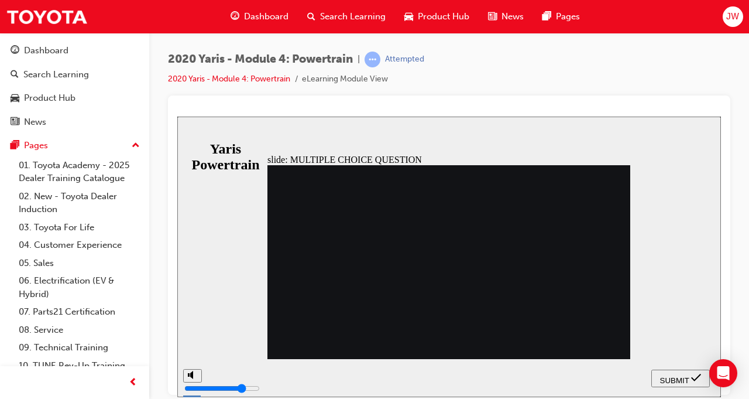
click at [678, 379] on span "SUBMIT" at bounding box center [674, 379] width 29 height 9
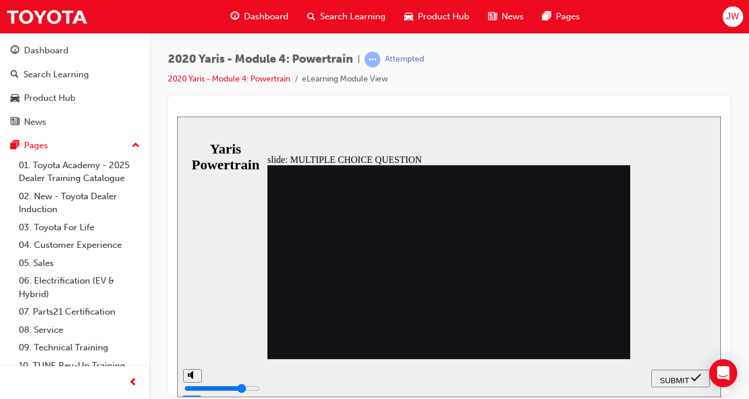
radio input "false"
radio input "true"
click at [684, 384] on button "SUBMIT" at bounding box center [680, 378] width 59 height 18
drag, startPoint x: 311, startPoint y: 196, endPoint x: 500, endPoint y: 200, distance: 189.7
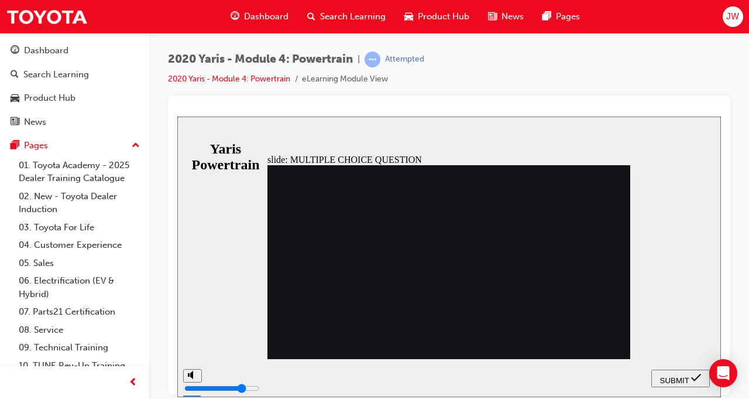
radio input "true"
click at [677, 375] on span "SUBMIT" at bounding box center [674, 379] width 29 height 9
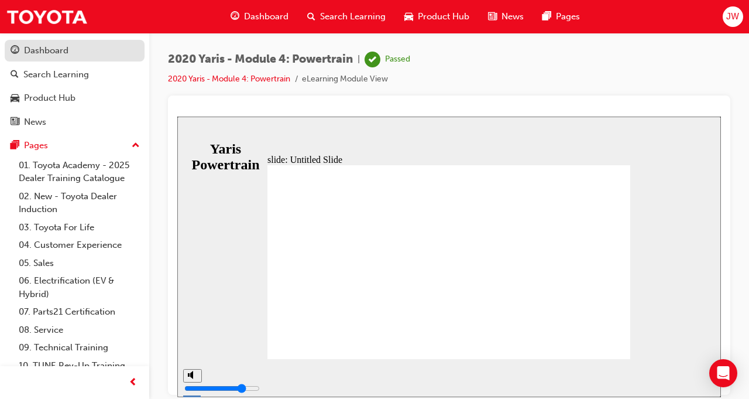
click at [44, 51] on div "Dashboard" at bounding box center [46, 50] width 44 height 13
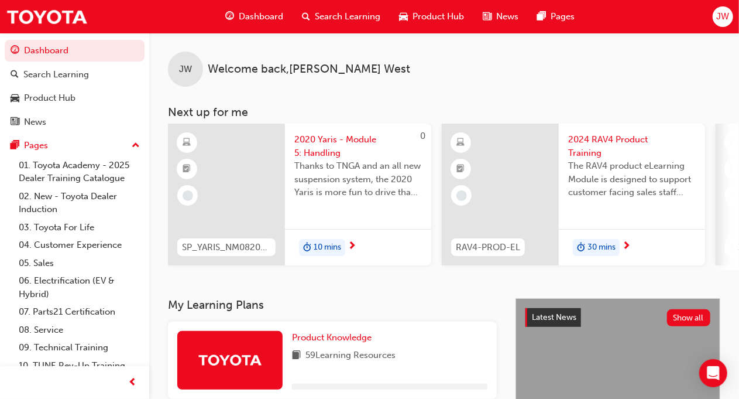
click at [330, 148] on span "2020 Yaris - Module 5: Handling" at bounding box center [358, 146] width 128 height 26
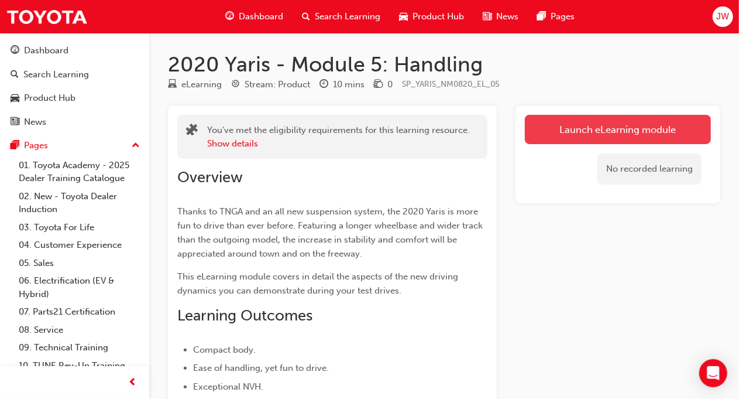
click at [574, 131] on link "Launch eLearning module" at bounding box center [618, 129] width 186 height 29
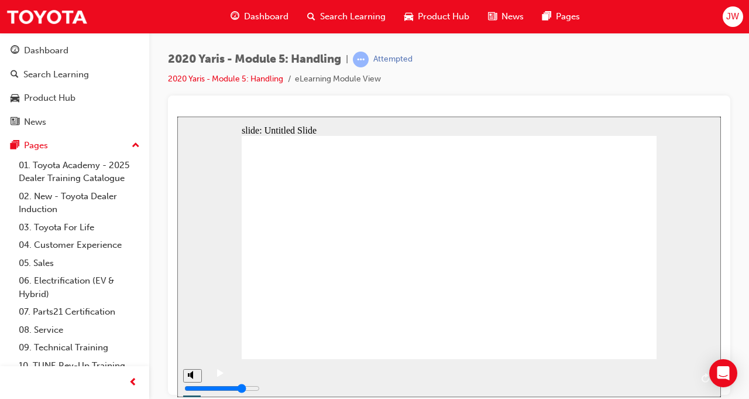
click at [684, 379] on div "playback controls" at bounding box center [461, 377] width 509 height 38
click at [699, 378] on div "next" at bounding box center [704, 378] width 13 height 12
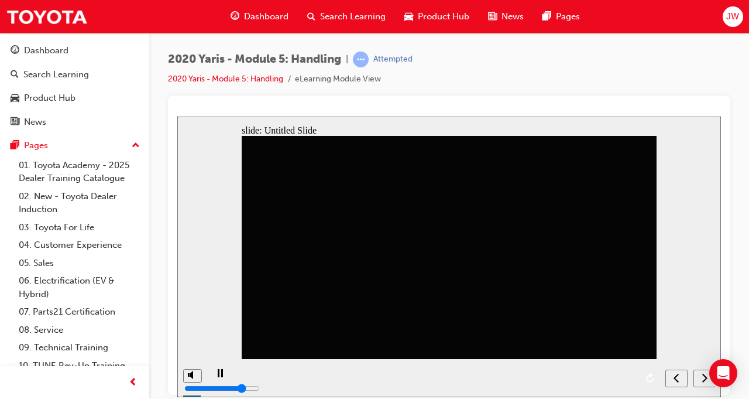
click at [699, 378] on div "next" at bounding box center [704, 378] width 13 height 12
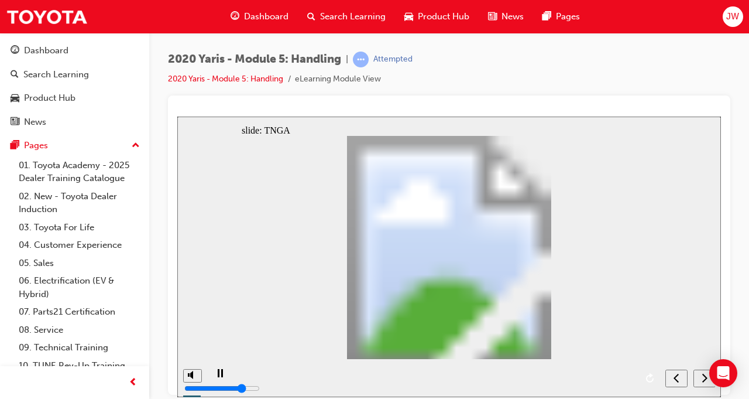
click at [705, 378] on icon "next" at bounding box center [705, 377] width 6 height 11
click at [705, 379] on icon "next" at bounding box center [704, 376] width 5 height 9
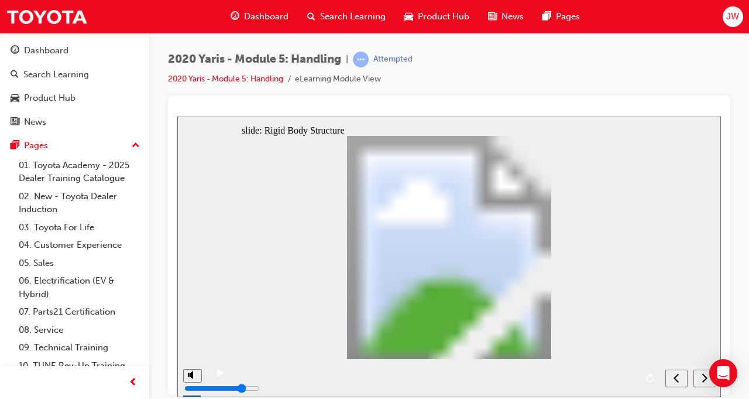
click at [705, 379] on icon "next" at bounding box center [704, 376] width 5 height 9
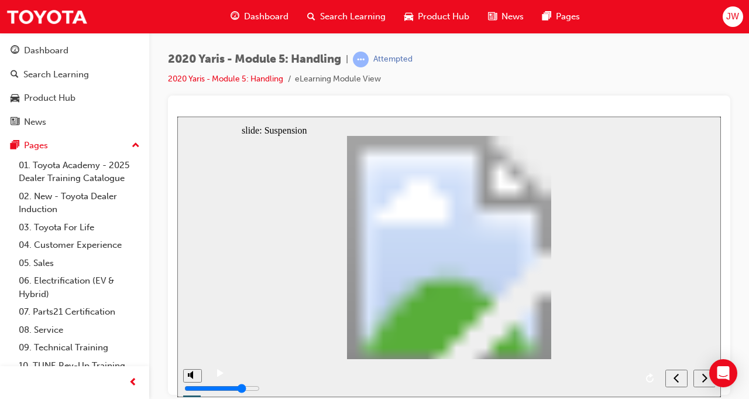
click at [705, 379] on icon "next" at bounding box center [704, 376] width 5 height 9
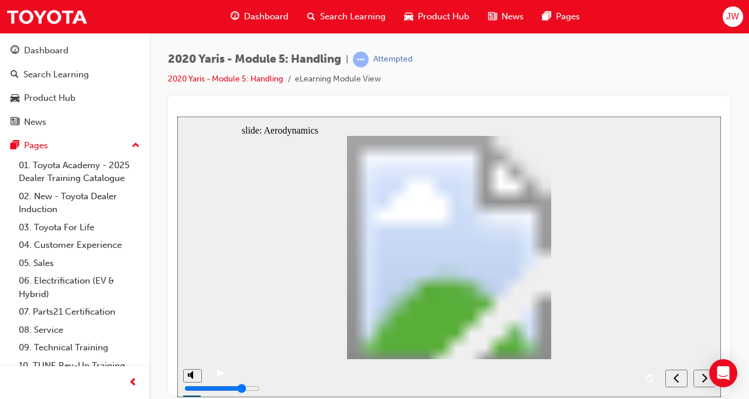
click at [705, 379] on icon "next" at bounding box center [704, 376] width 5 height 9
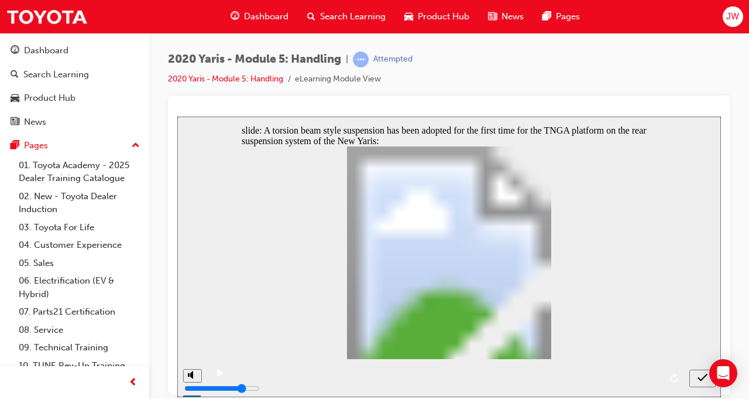
radio input "true"
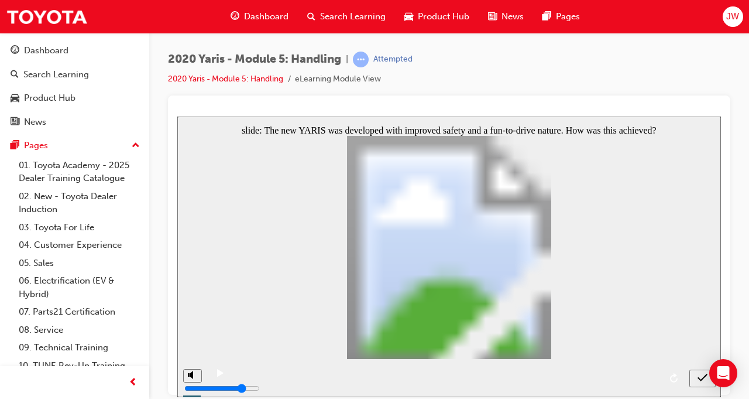
radio input "false"
radio input "true"
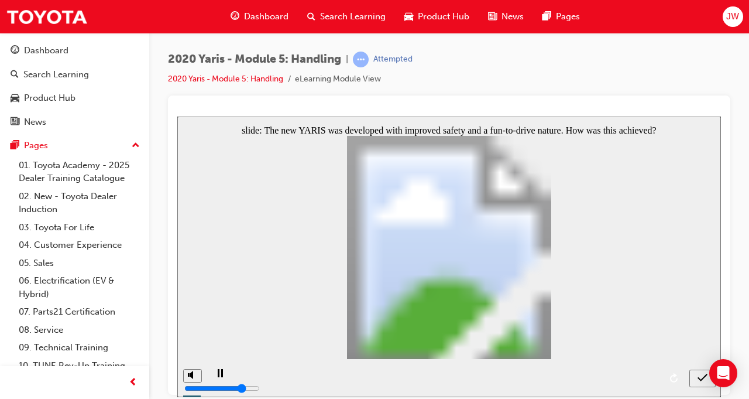
drag, startPoint x: 282, startPoint y: 161, endPoint x: 447, endPoint y: 160, distance: 165.1
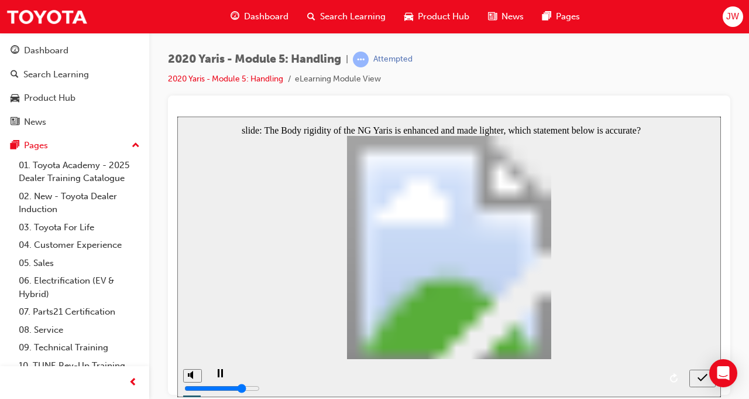
radio input "false"
radio input "true"
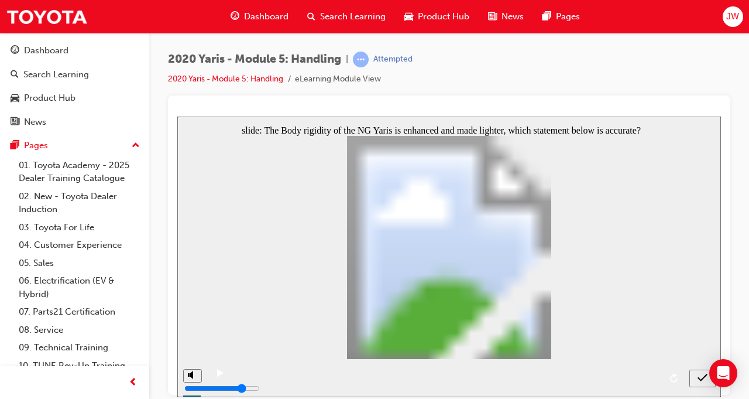
radio input "true"
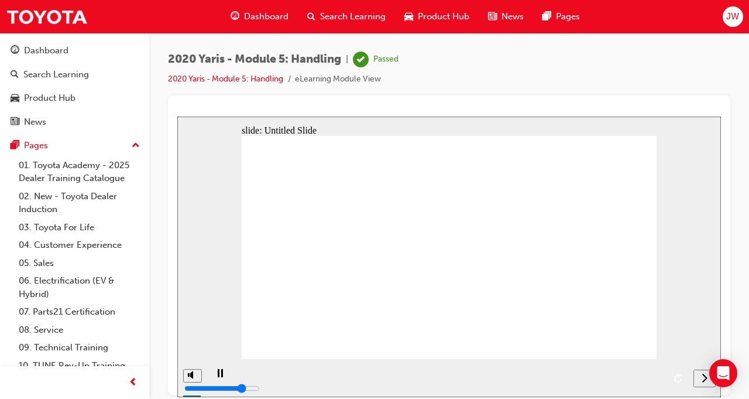
click at [698, 377] on div "next" at bounding box center [704, 378] width 13 height 12
click at [66, 49] on div "Dashboard" at bounding box center [46, 50] width 44 height 13
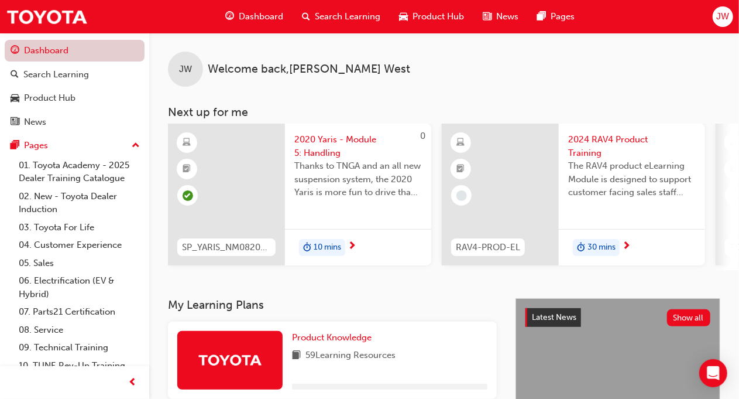
click at [66, 49] on link "Dashboard" at bounding box center [75, 51] width 140 height 22
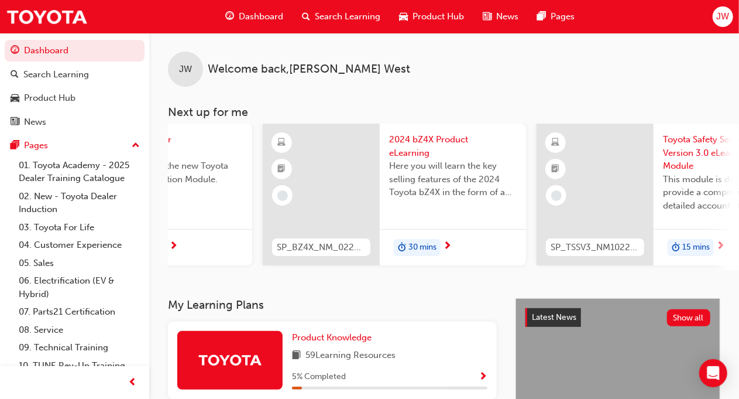
scroll to position [0, 1070]
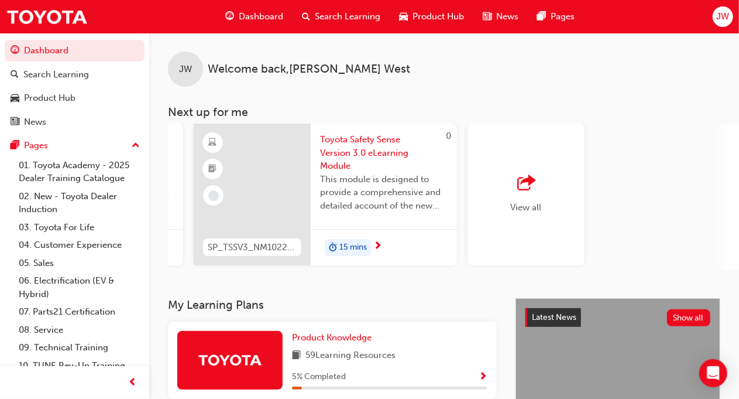
click at [536, 168] on div "View all" at bounding box center [526, 195] width 117 height 142
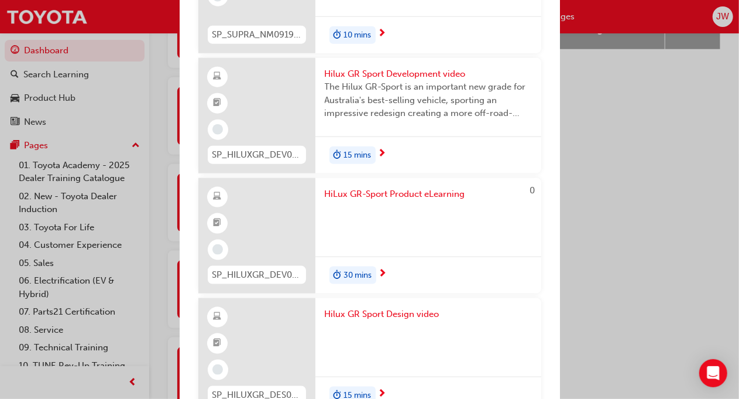
scroll to position [754, 0]
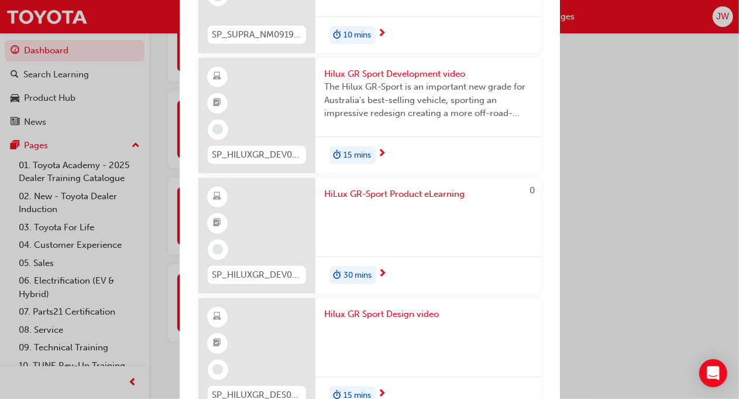
click at [613, 132] on div "Next up for me CORH-PROD-EL 2024 Corolla Hatch Product Training The Corolla Hat…" at bounding box center [369, 199] width 739 height 399
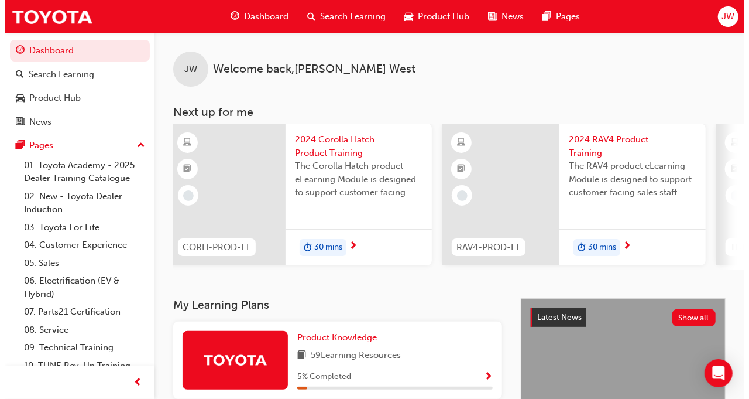
scroll to position [0, 0]
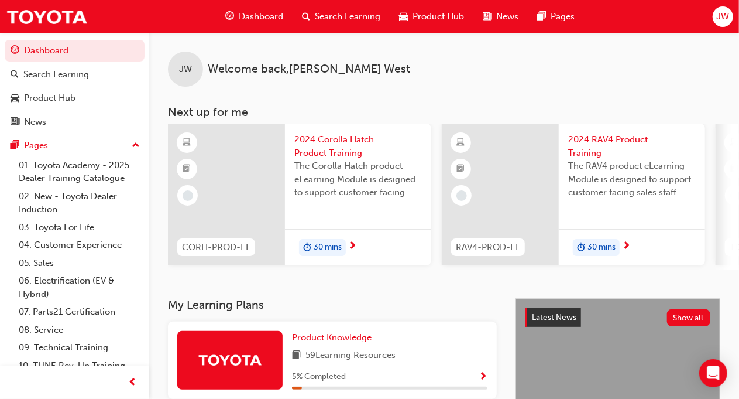
click at [334, 146] on span "2024 Corolla Hatch Product Training" at bounding box center [358, 146] width 128 height 26
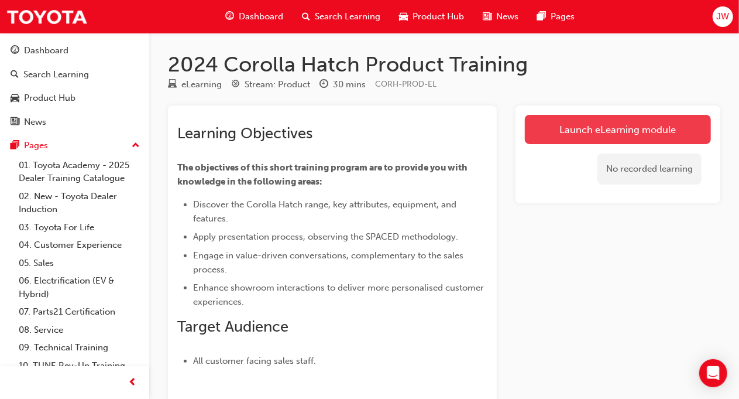
click at [607, 132] on link "Launch eLearning module" at bounding box center [618, 129] width 186 height 29
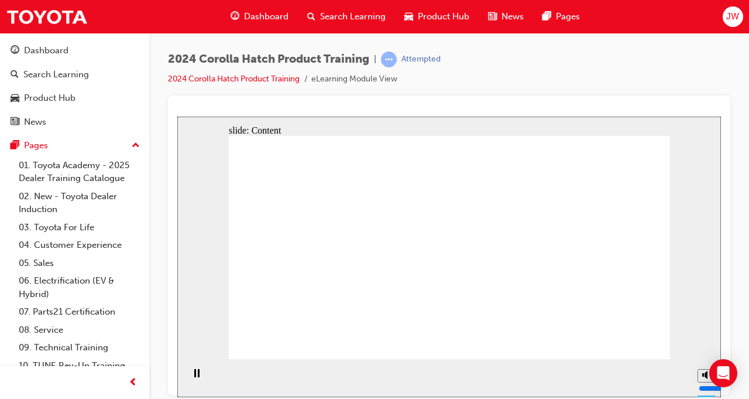
drag, startPoint x: 623, startPoint y: 339, endPoint x: 612, endPoint y: 347, distance: 13.8
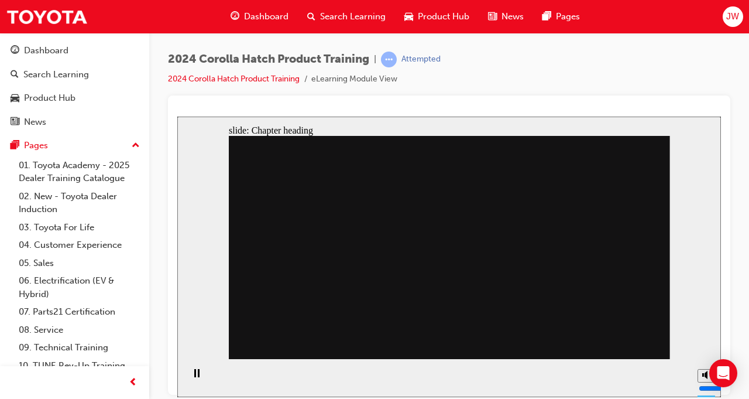
click at [631, 344] on div "Technology and Connectivity arrow_red.png BACK NEXT BACK NEXT Technology and Co…" at bounding box center [449, 252] width 441 height 234
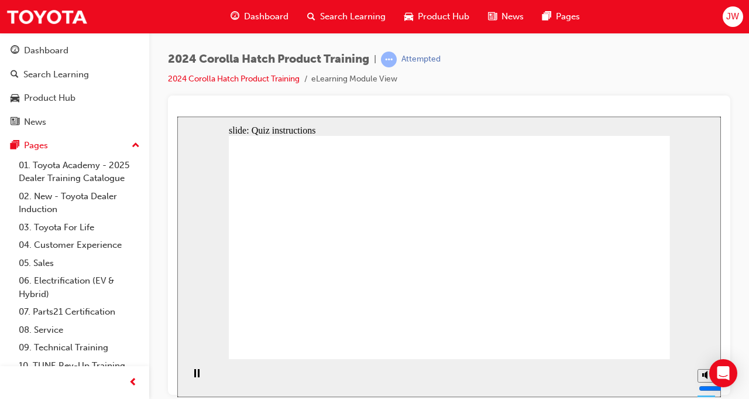
radio input "true"
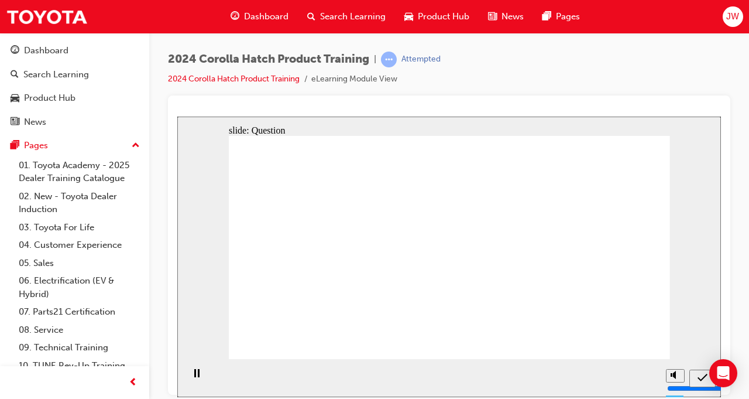
radio input "true"
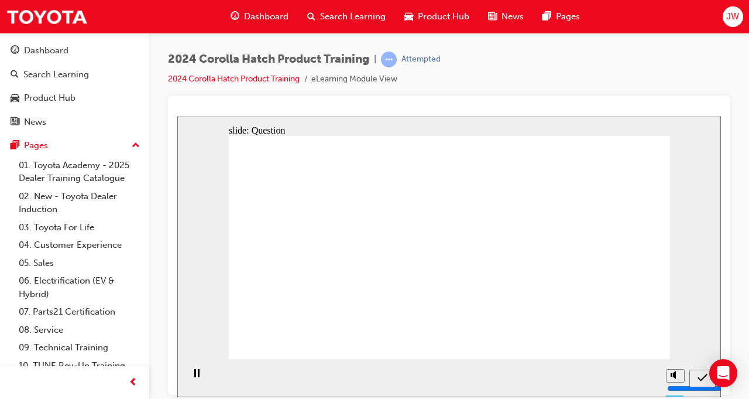
radio input "true"
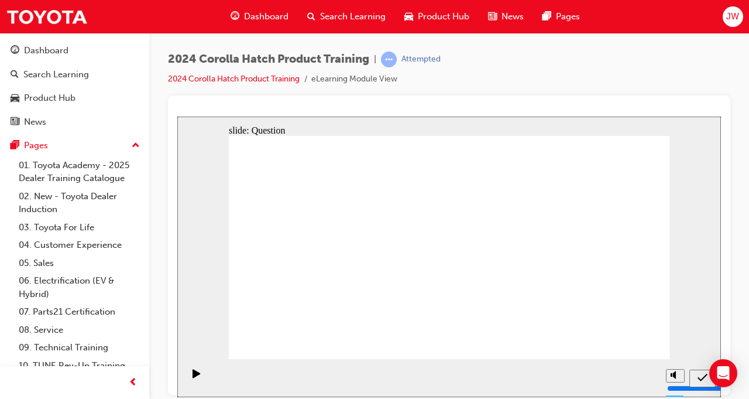
radio input "true"
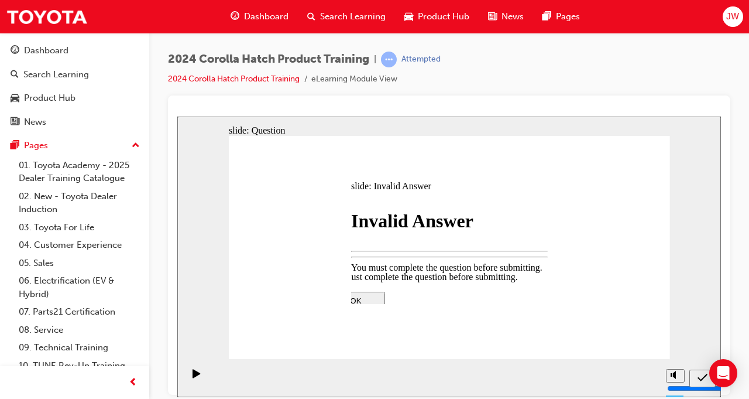
click at [449, 394] on div at bounding box center [450, 394] width 246 height 0
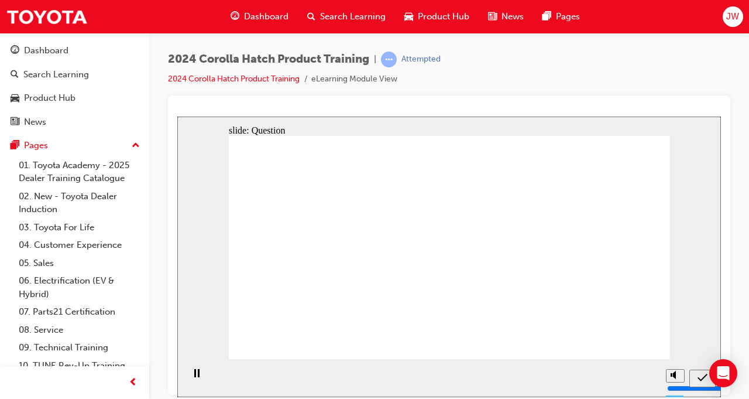
drag, startPoint x: 450, startPoint y: 247, endPoint x: 451, endPoint y: 297, distance: 49.8
drag, startPoint x: 516, startPoint y: 236, endPoint x: 531, endPoint y: 301, distance: 66.0
drag, startPoint x: 591, startPoint y: 233, endPoint x: 596, endPoint y: 286, distance: 52.9
drag, startPoint x: 362, startPoint y: 248, endPoint x: 309, endPoint y: 300, distance: 74.5
drag, startPoint x: 294, startPoint y: 238, endPoint x: 377, endPoint y: 313, distance: 111.5
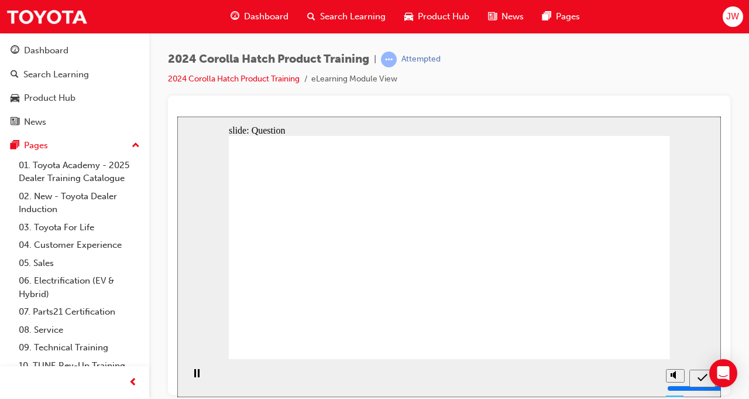
radio input "true"
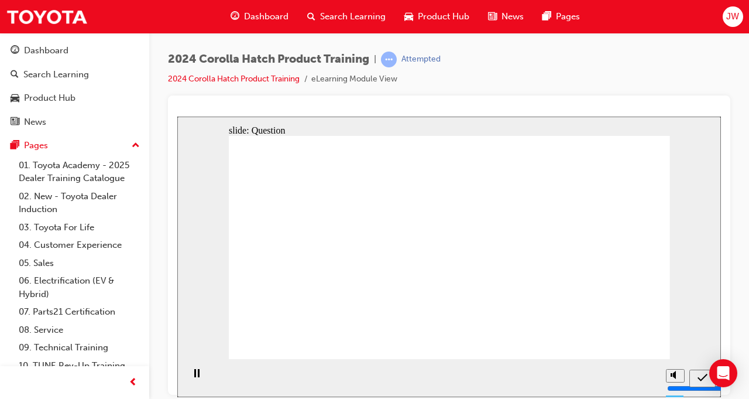
radio input "true"
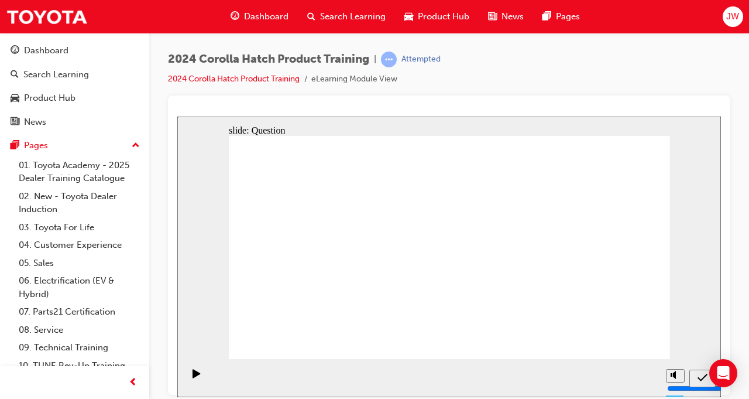
radio input "true"
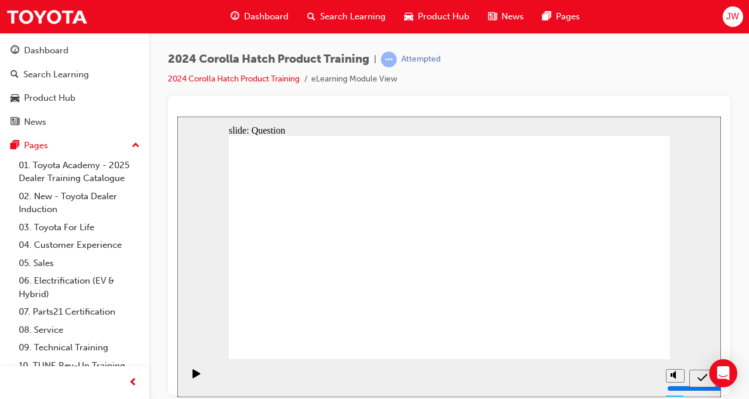
drag, startPoint x: 612, startPoint y: 241, endPoint x: 612, endPoint y: 304, distance: 63.2
drag, startPoint x: 459, startPoint y: 231, endPoint x: 529, endPoint y: 296, distance: 95.2
drag, startPoint x: 394, startPoint y: 225, endPoint x: 322, endPoint y: 283, distance: 92.9
drag, startPoint x: 297, startPoint y: 214, endPoint x: 371, endPoint y: 273, distance: 95.0
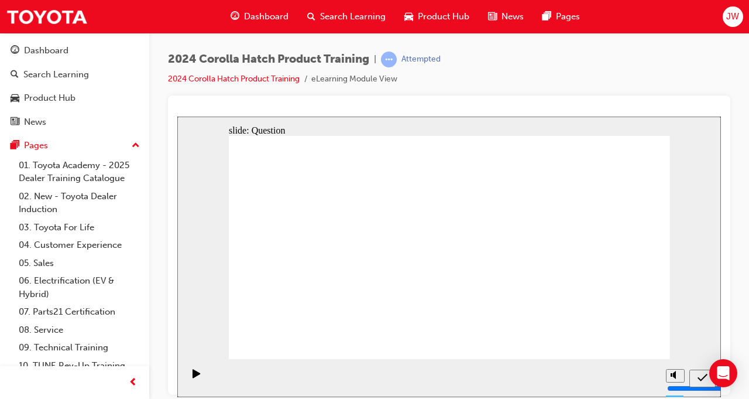
drag, startPoint x: 520, startPoint y: 236, endPoint x: 450, endPoint y: 304, distance: 97.7
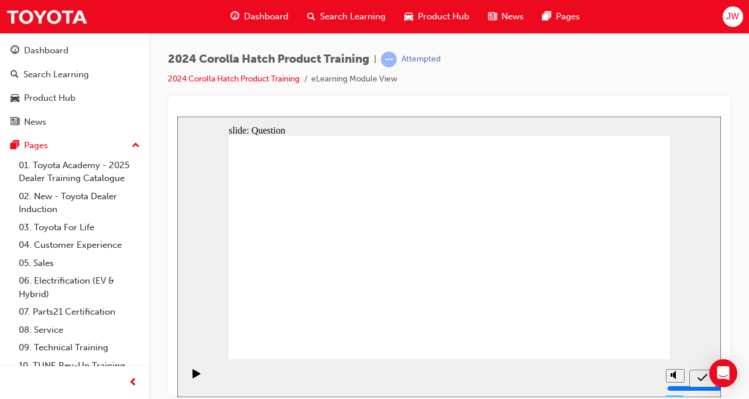
radio input "true"
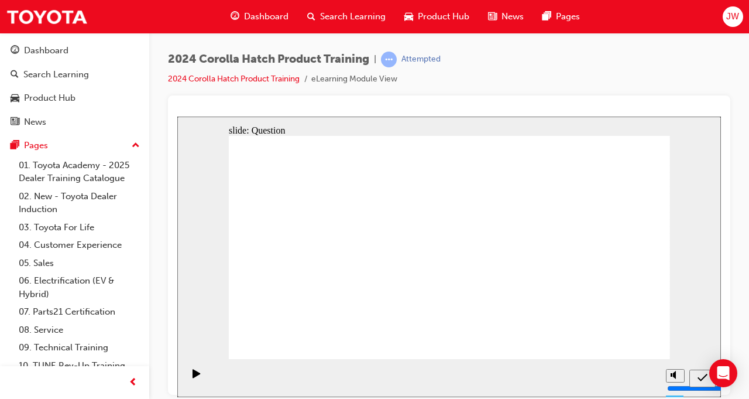
radio input "true"
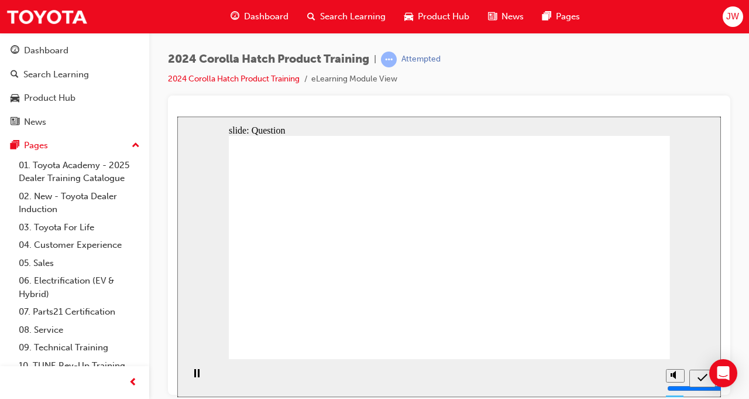
drag, startPoint x: 644, startPoint y: 352, endPoint x: 630, endPoint y: 339, distance: 18.7
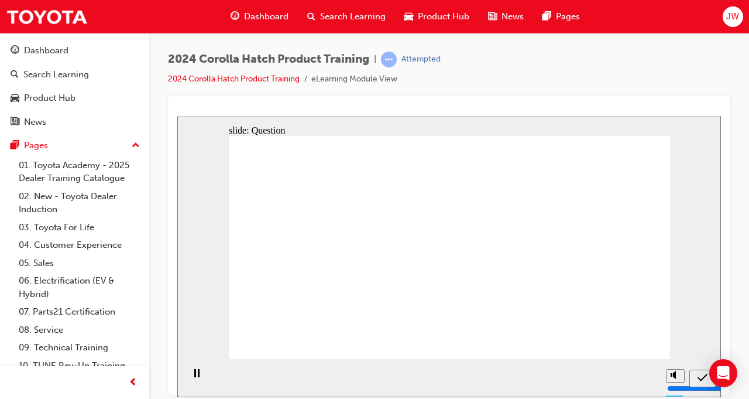
radio input "true"
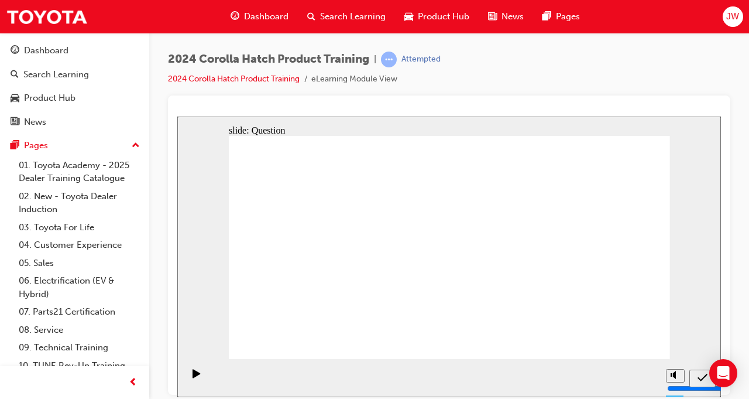
drag, startPoint x: 447, startPoint y: 221, endPoint x: 451, endPoint y: 284, distance: 63.3
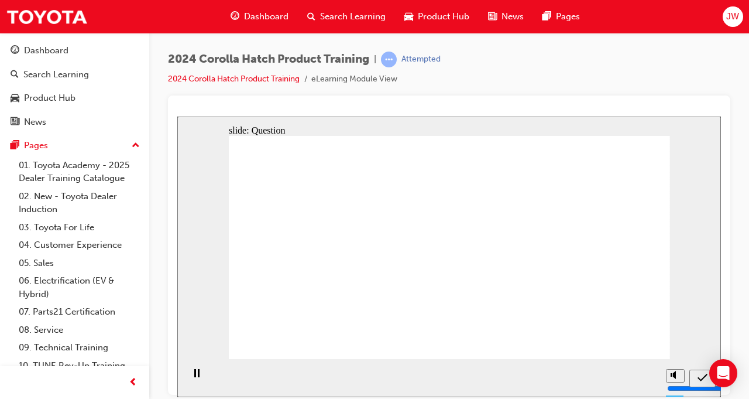
radio input "true"
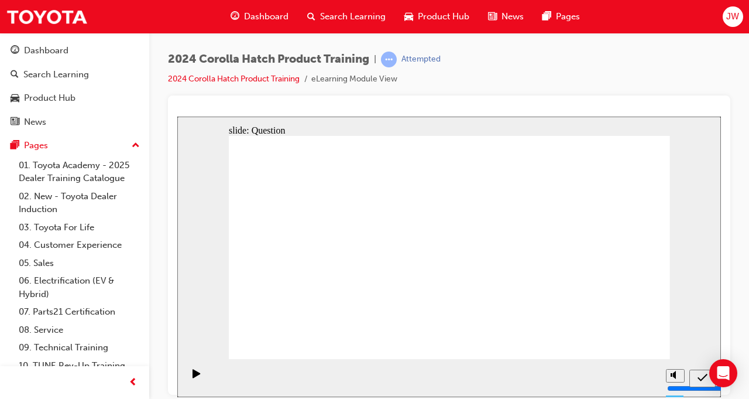
radio input "true"
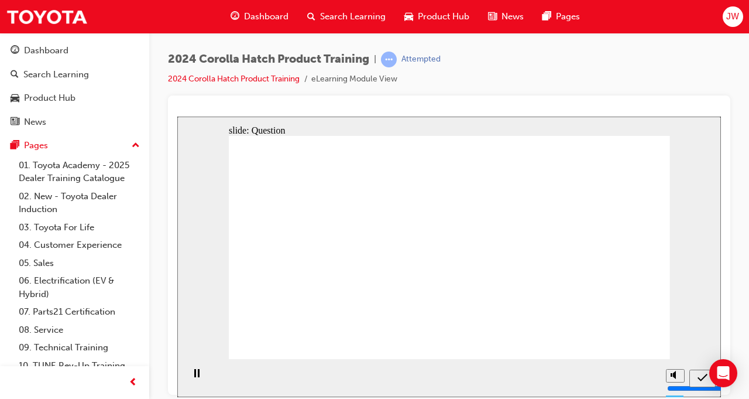
radio input "true"
drag, startPoint x: 580, startPoint y: 211, endPoint x: 591, endPoint y: 284, distance: 74.0
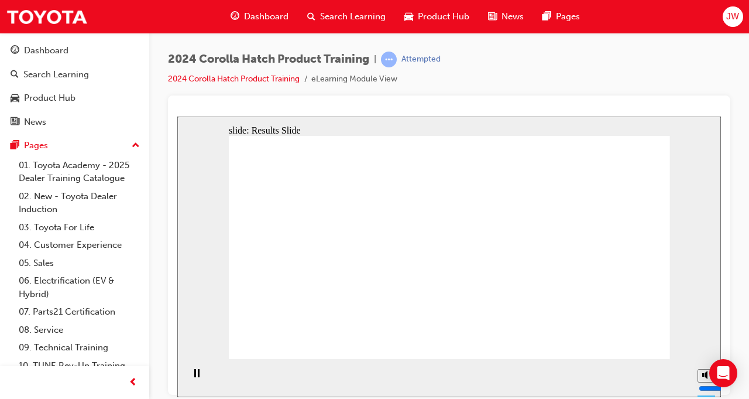
radio input "true"
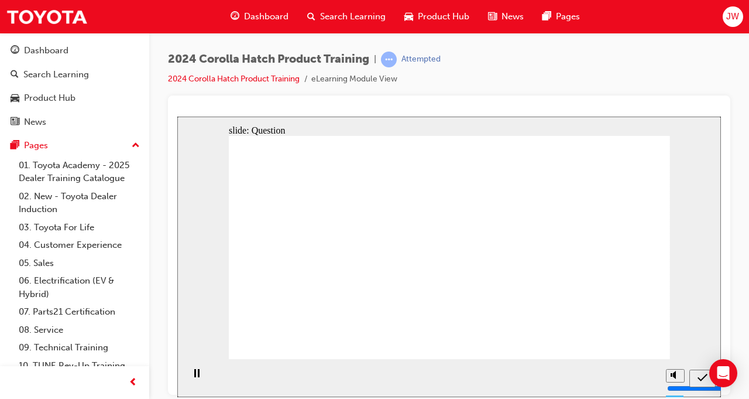
radio input "true"
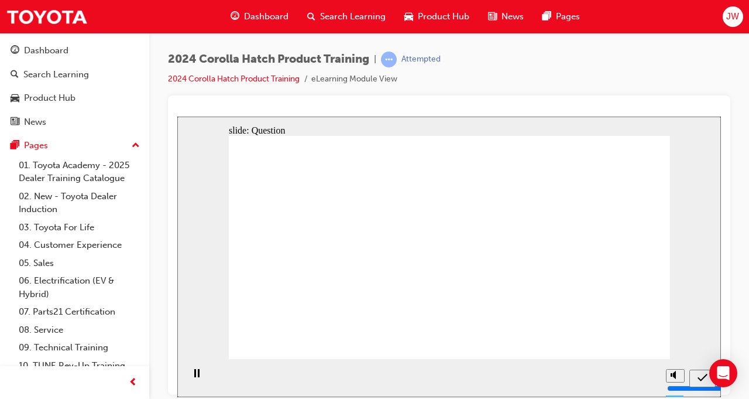
radio input "true"
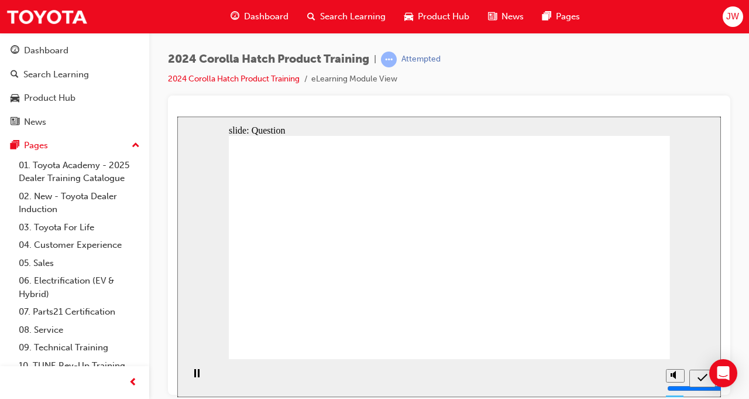
radio input "true"
drag, startPoint x: 379, startPoint y: 230, endPoint x: 298, endPoint y: 291, distance: 101.5
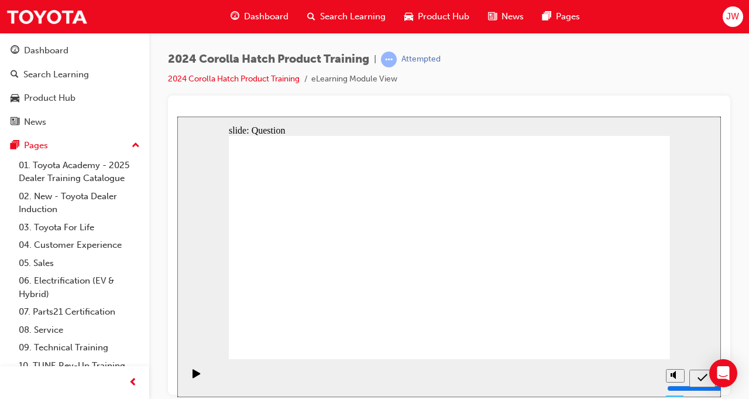
drag, startPoint x: 460, startPoint y: 231, endPoint x: 528, endPoint y: 293, distance: 92.0
drag, startPoint x: 540, startPoint y: 248, endPoint x: 472, endPoint y: 310, distance: 92.0
drag, startPoint x: 325, startPoint y: 243, endPoint x: 404, endPoint y: 307, distance: 101.1
drag, startPoint x: 594, startPoint y: 236, endPoint x: 586, endPoint y: 297, distance: 61.3
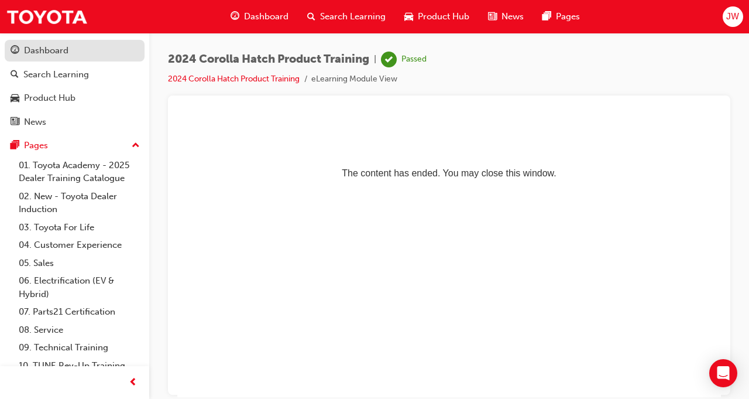
click at [50, 51] on div "Dashboard" at bounding box center [46, 50] width 44 height 13
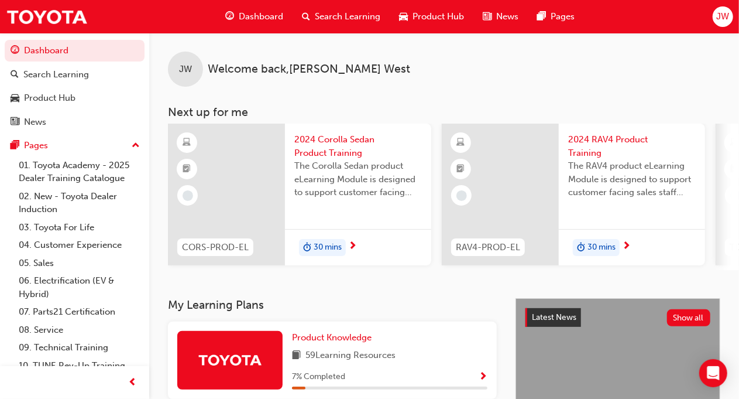
click at [330, 138] on span "2024 Corolla Sedan Product Training" at bounding box center [358, 146] width 128 height 26
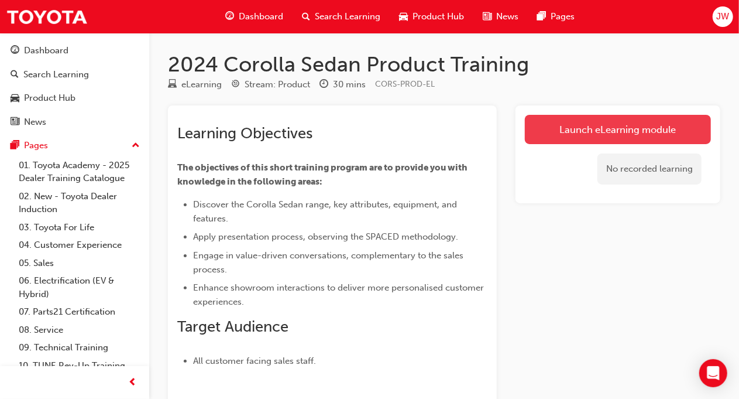
click at [611, 122] on link "Launch eLearning module" at bounding box center [618, 129] width 186 height 29
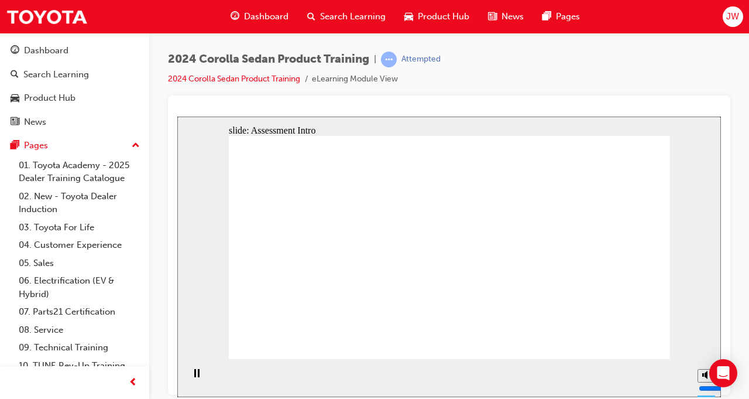
radio input "true"
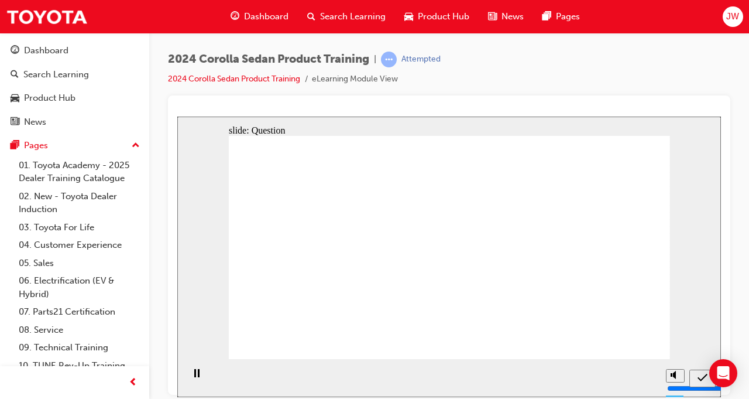
radio input "true"
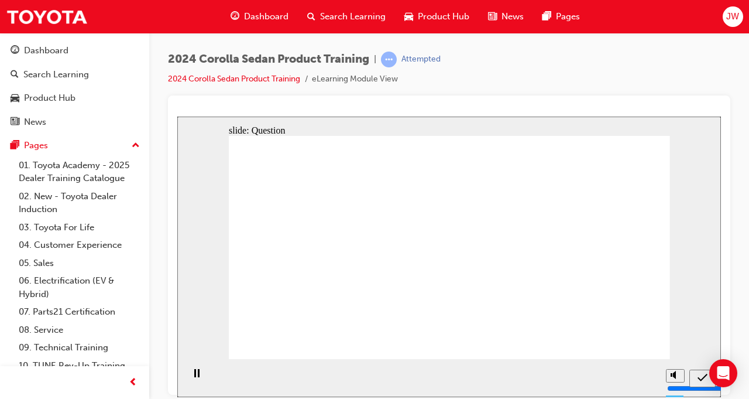
radio input "true"
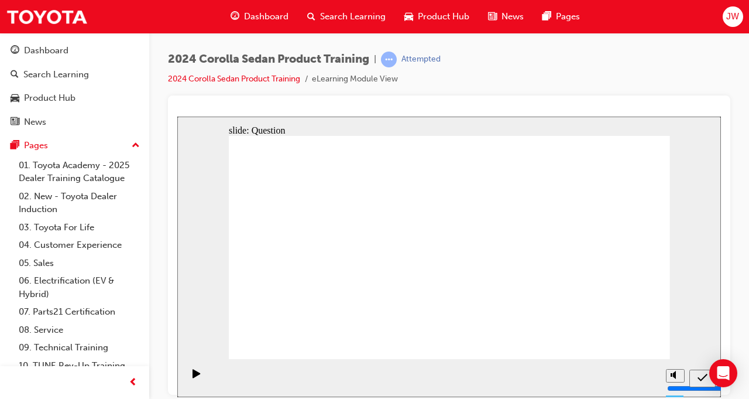
radio input "true"
drag, startPoint x: 491, startPoint y: 238, endPoint x: 341, endPoint y: 305, distance: 164.0
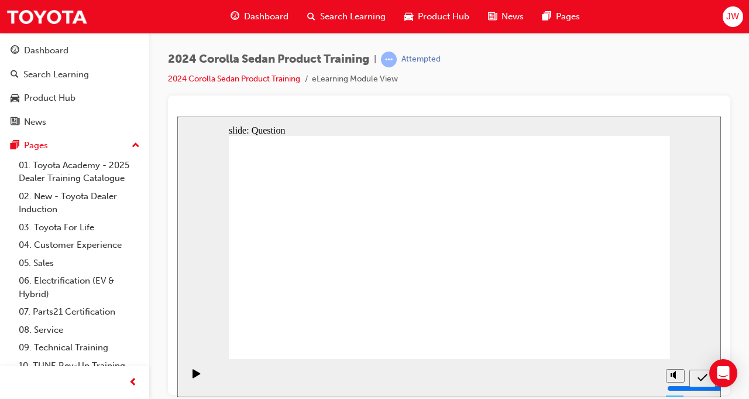
drag, startPoint x: 419, startPoint y: 234, endPoint x: 499, endPoint y: 304, distance: 106.2
drag, startPoint x: 562, startPoint y: 235, endPoint x: 406, endPoint y: 302, distance: 169.6
drag, startPoint x: 358, startPoint y: 239, endPoint x: 587, endPoint y: 312, distance: 240.3
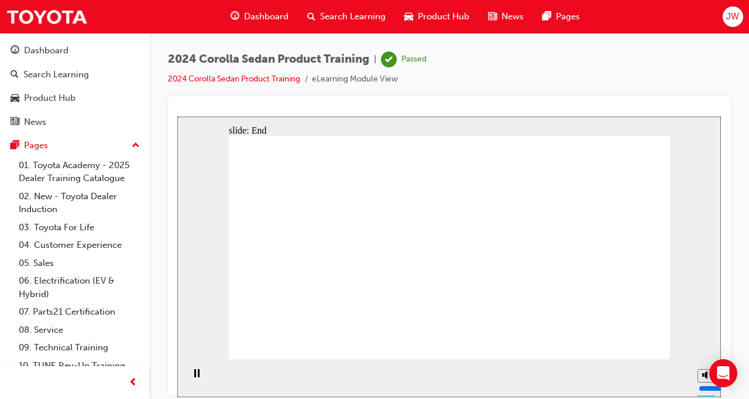
click at [61, 54] on div "Dashboard" at bounding box center [46, 50] width 44 height 13
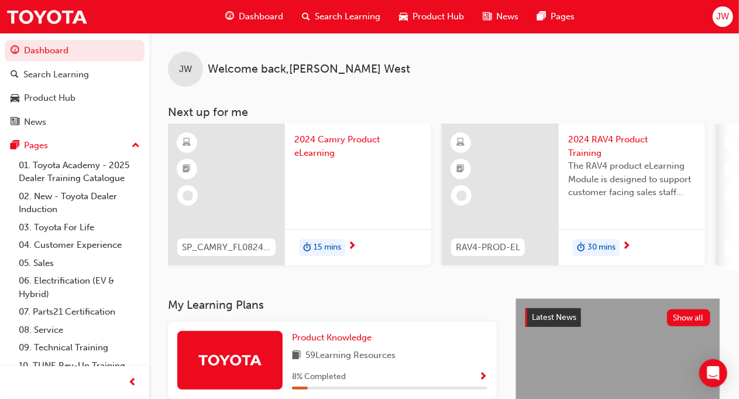
click at [330, 145] on span "2024 Camry Product eLearning" at bounding box center [358, 146] width 128 height 26
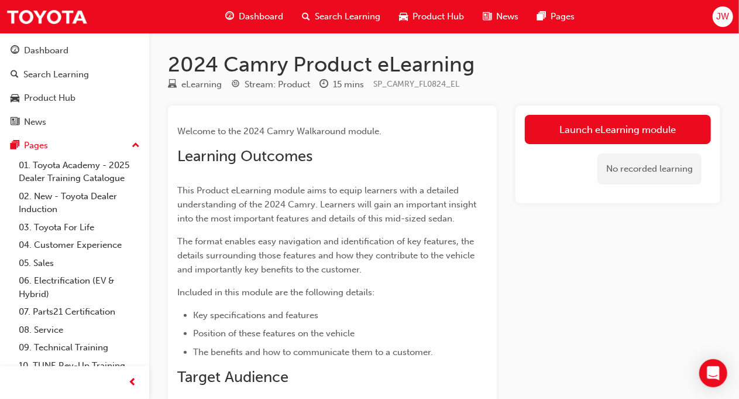
click at [618, 112] on div "Launch eLearning module No recorded learning" at bounding box center [618, 154] width 205 height 98
drag, startPoint x: 585, startPoint y: 128, endPoint x: 547, endPoint y: 101, distance: 47.1
click at [547, 101] on div "2024 Camry Product eLearning eLearning Stream: Product 15 mins SP_CAMRY_FL0824_…" at bounding box center [444, 277] width 590 height 450
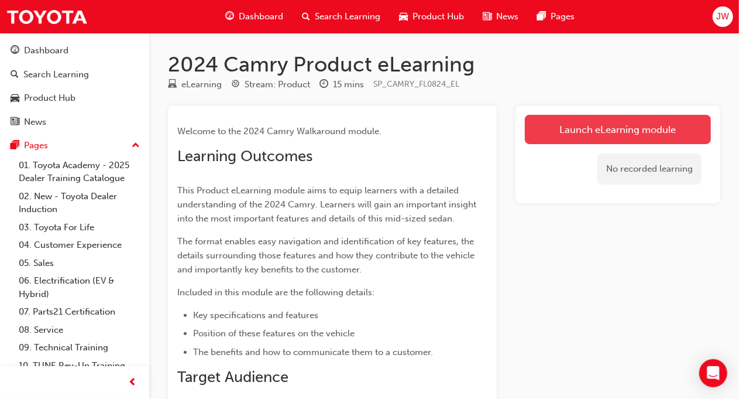
click at [564, 134] on link "Launch eLearning module" at bounding box center [618, 129] width 186 height 29
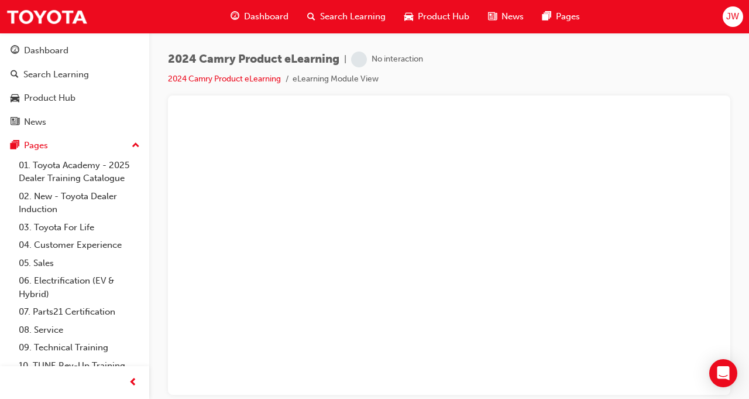
click at [428, 115] on div at bounding box center [449, 111] width 544 height 12
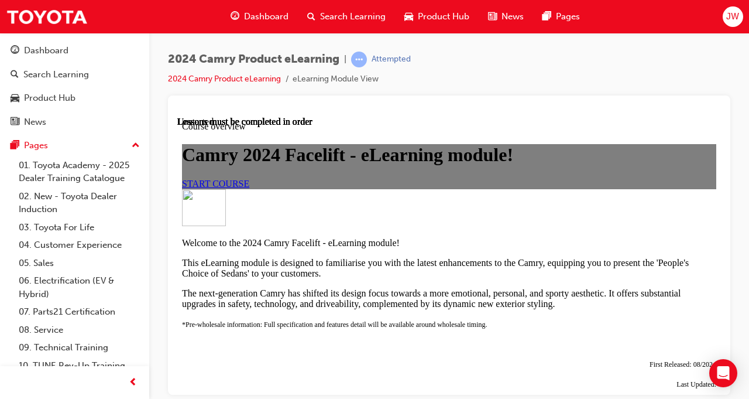
click at [249, 188] on link "START COURSE" at bounding box center [215, 183] width 67 height 10
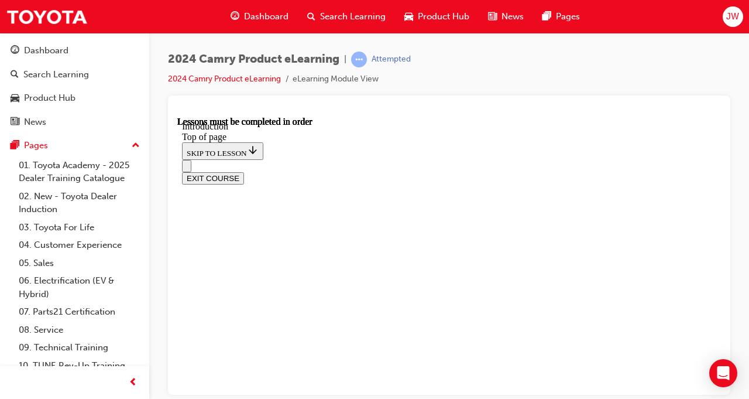
scroll to position [396, 0]
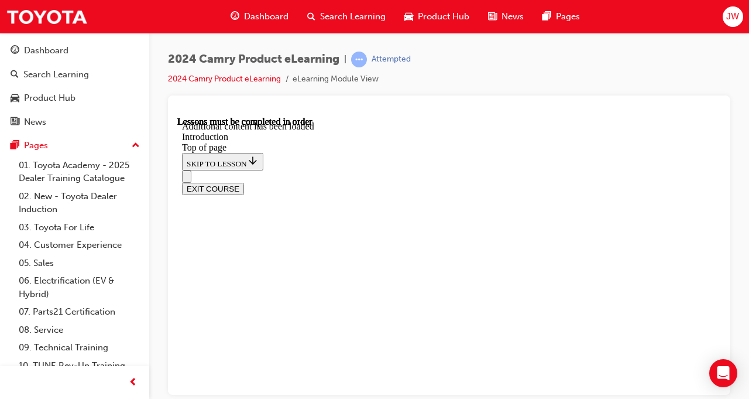
scroll to position [1580, 0]
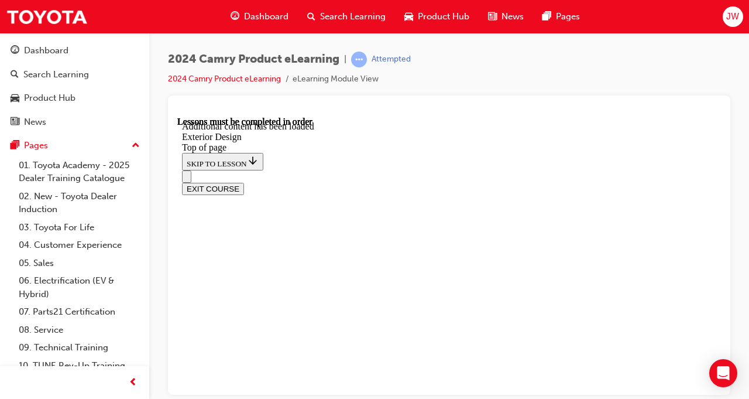
scroll to position [529, 0]
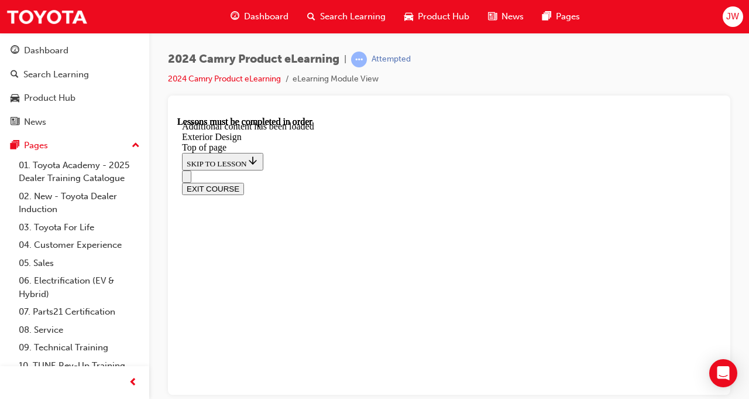
scroll to position [791, 0]
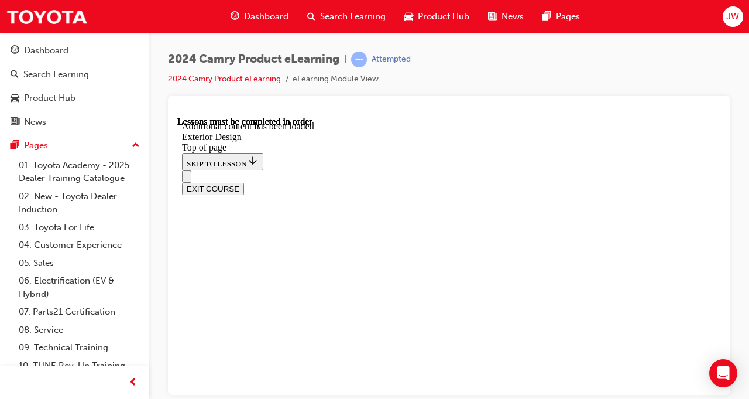
scroll to position [1784, 0]
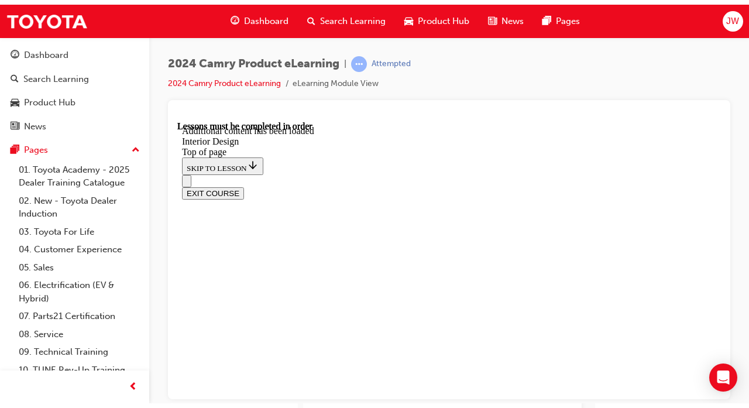
scroll to position [337, 0]
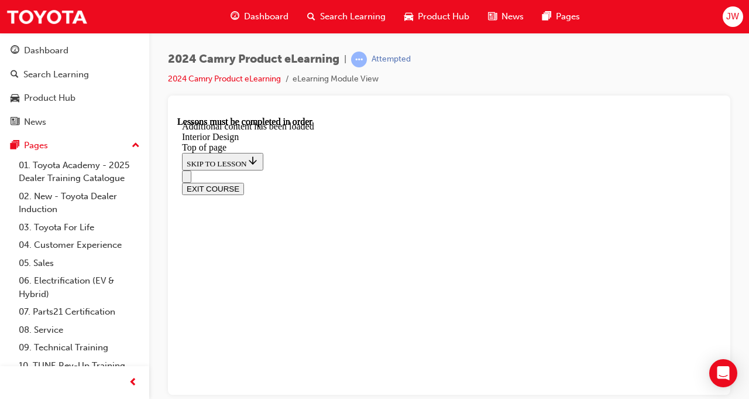
scroll to position [482, 0]
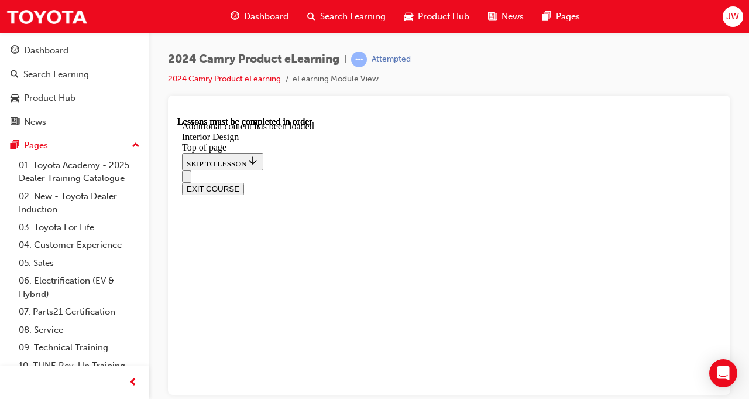
scroll to position [487, 0]
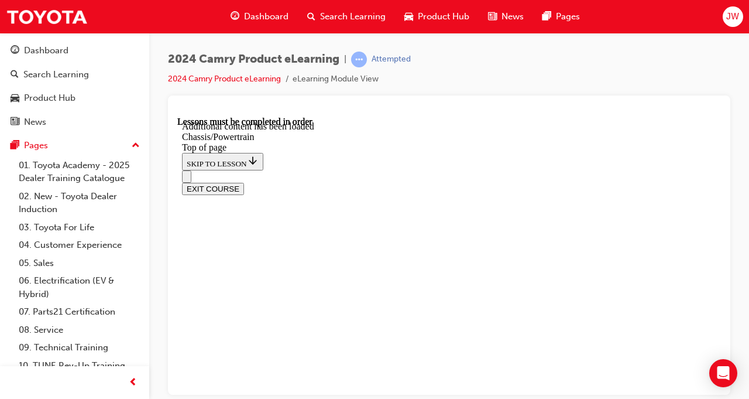
scroll to position [1512, 0]
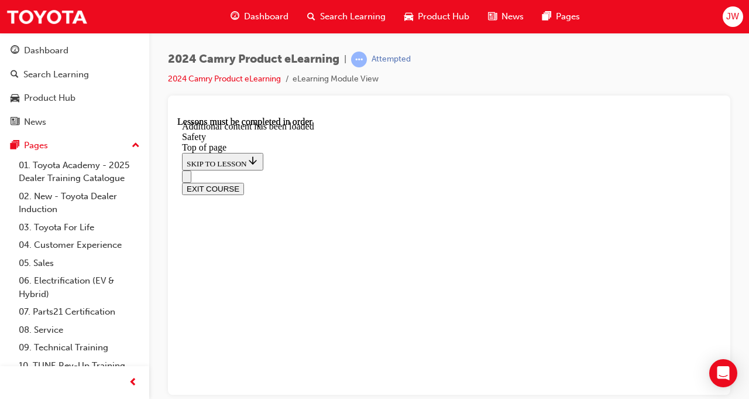
scroll to position [2668, 0]
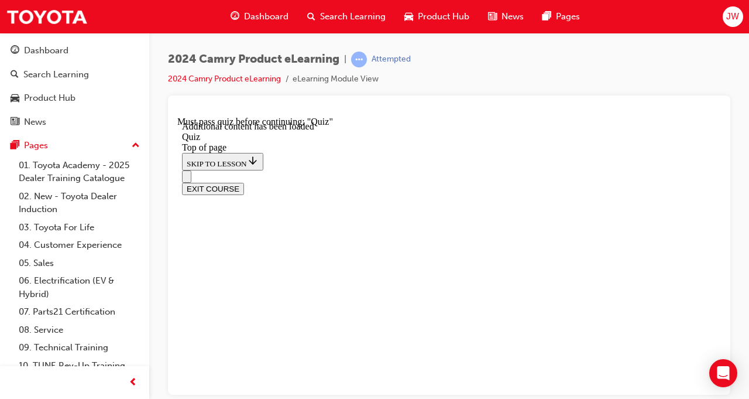
scroll to position [448, 0]
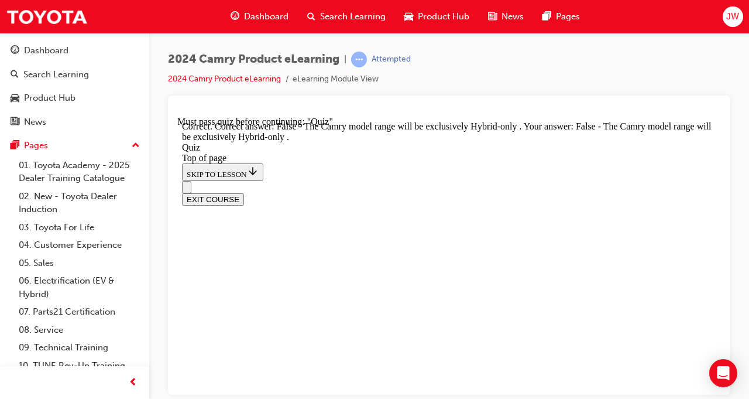
scroll to position [300, 0]
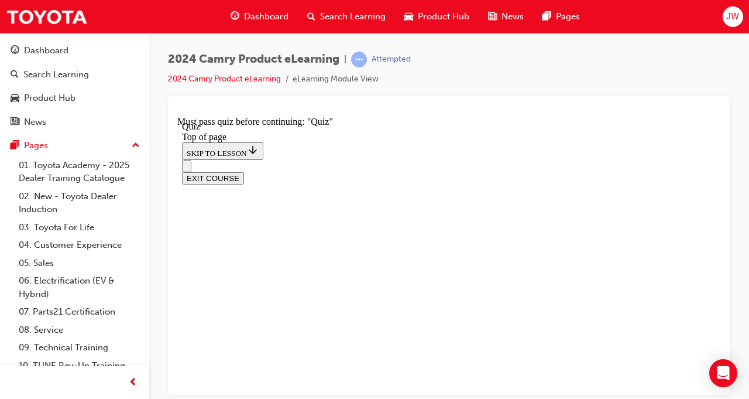
scroll to position [171, 0]
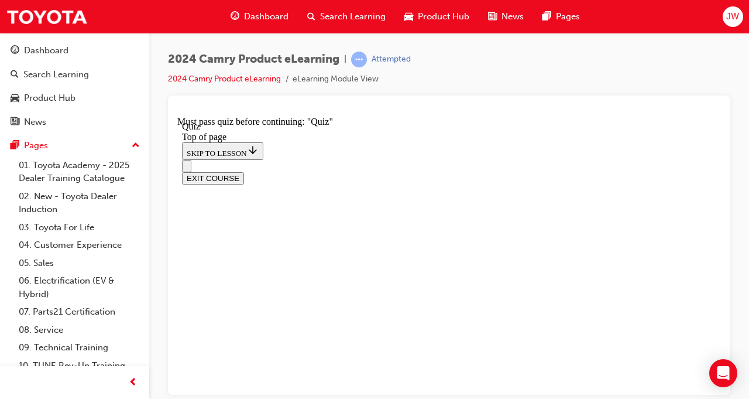
scroll to position [191, 0]
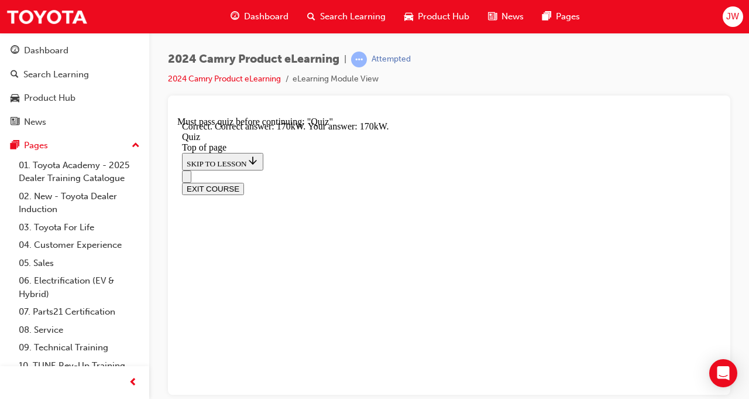
scroll to position [410, 0]
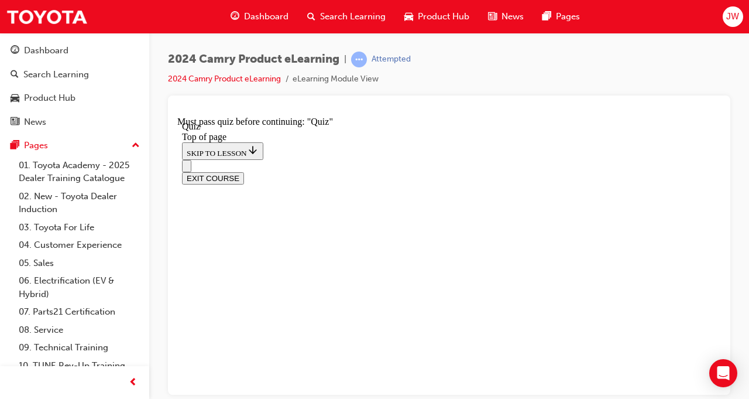
scroll to position [204, 0]
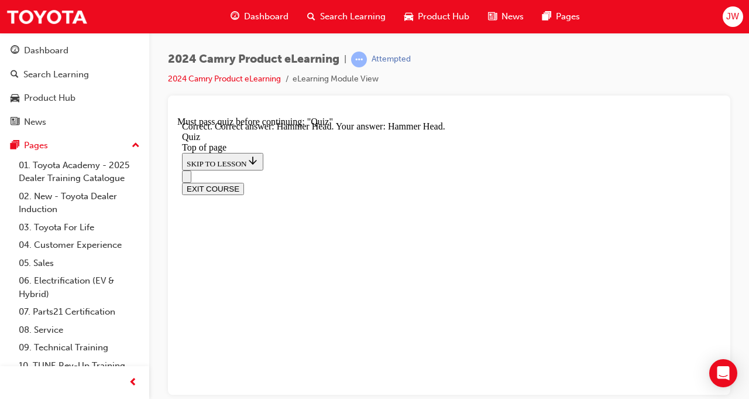
scroll to position [390, 0]
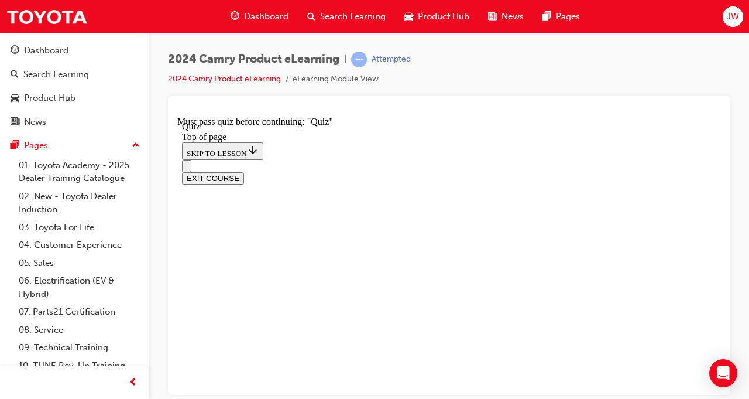
scroll to position [205, 0]
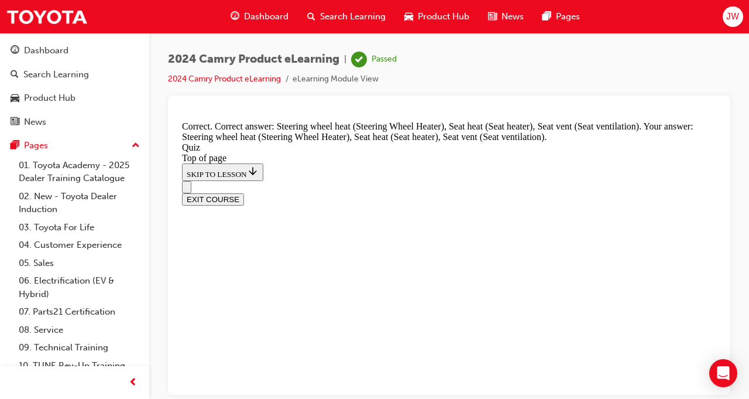
scroll to position [410, 0]
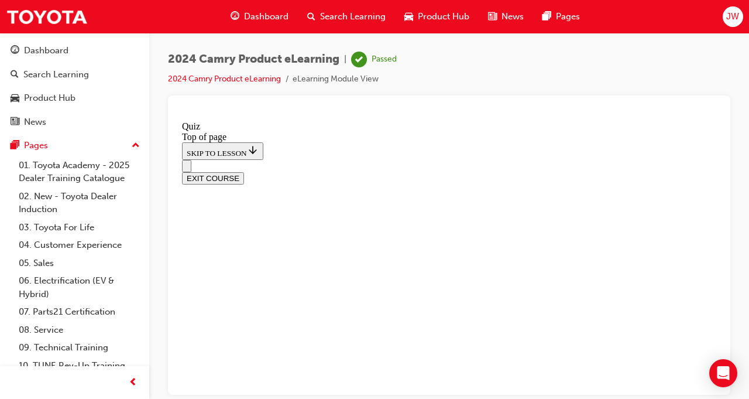
scroll to position [355, 0]
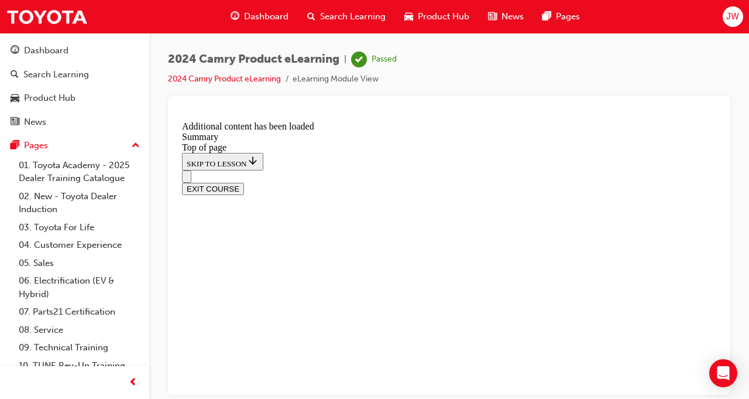
scroll to position [752, 0]
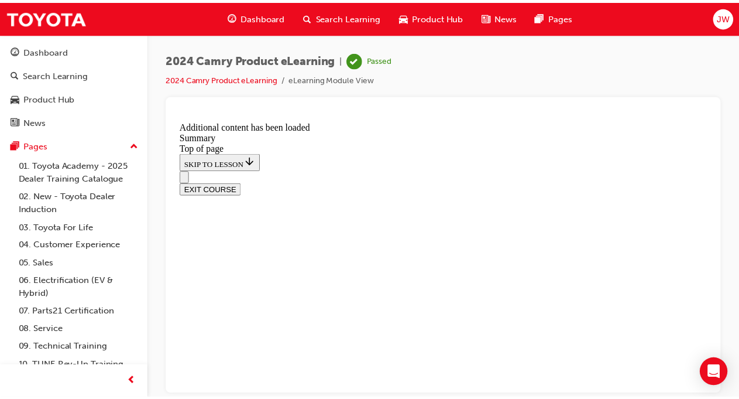
scroll to position [1542, 0]
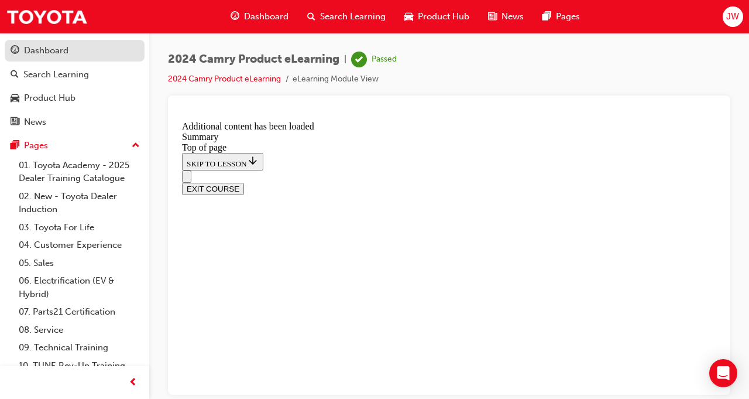
click at [42, 60] on link "Dashboard" at bounding box center [75, 51] width 140 height 22
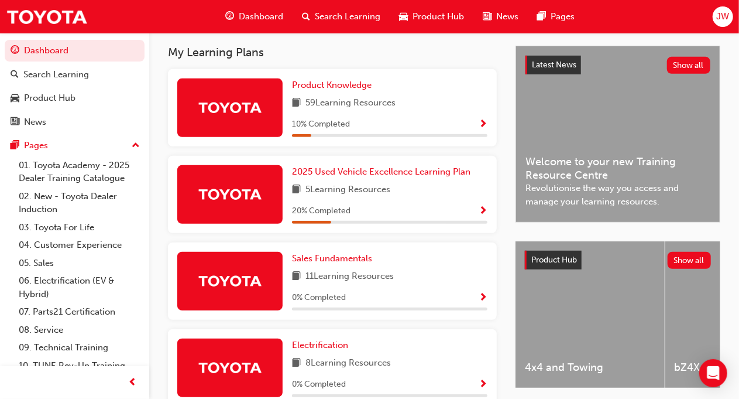
scroll to position [255, 0]
